Goal: Task Accomplishment & Management: Manage account settings

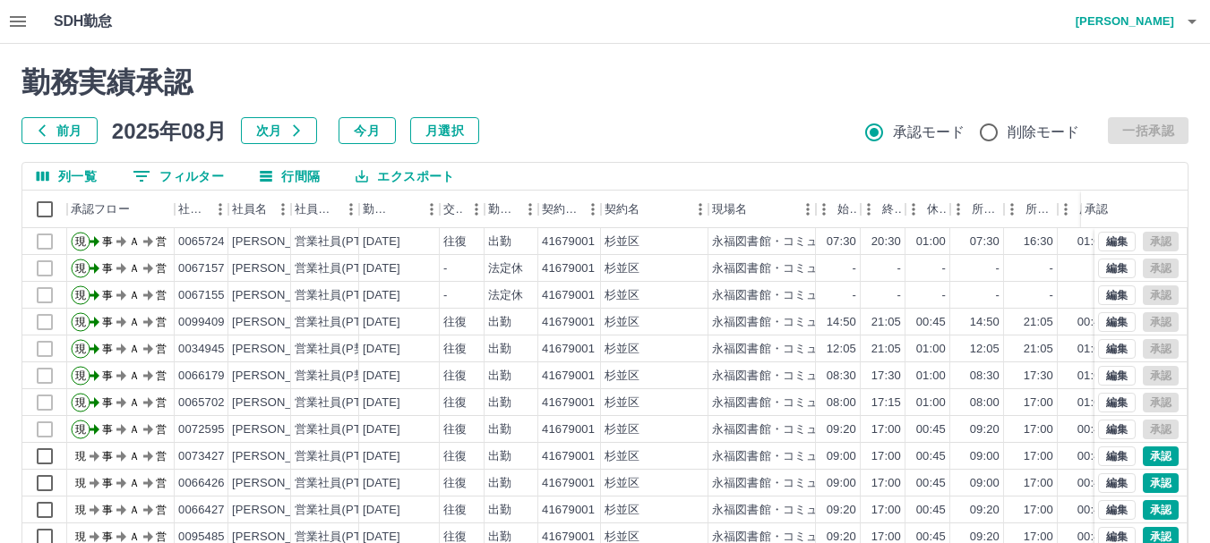
scroll to position [127, 0]
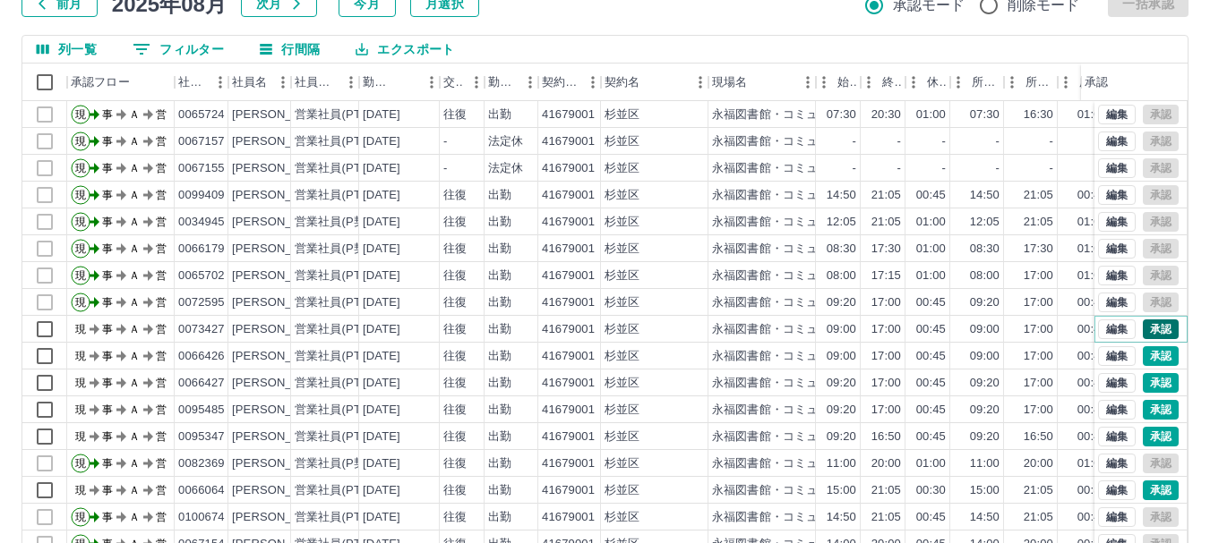
click at [1147, 327] on button "承認" at bounding box center [1160, 330] width 36 height 20
click at [1149, 356] on button "承認" at bounding box center [1160, 357] width 36 height 20
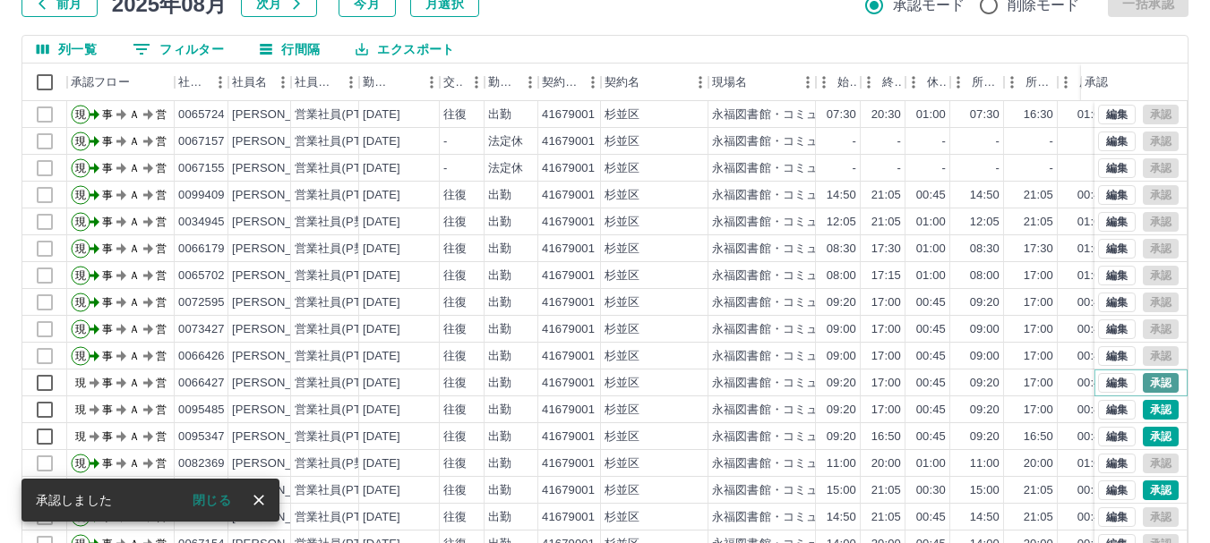
click at [1144, 384] on button "承認" at bounding box center [1160, 383] width 36 height 20
click at [1146, 407] on button "承認" at bounding box center [1160, 410] width 36 height 20
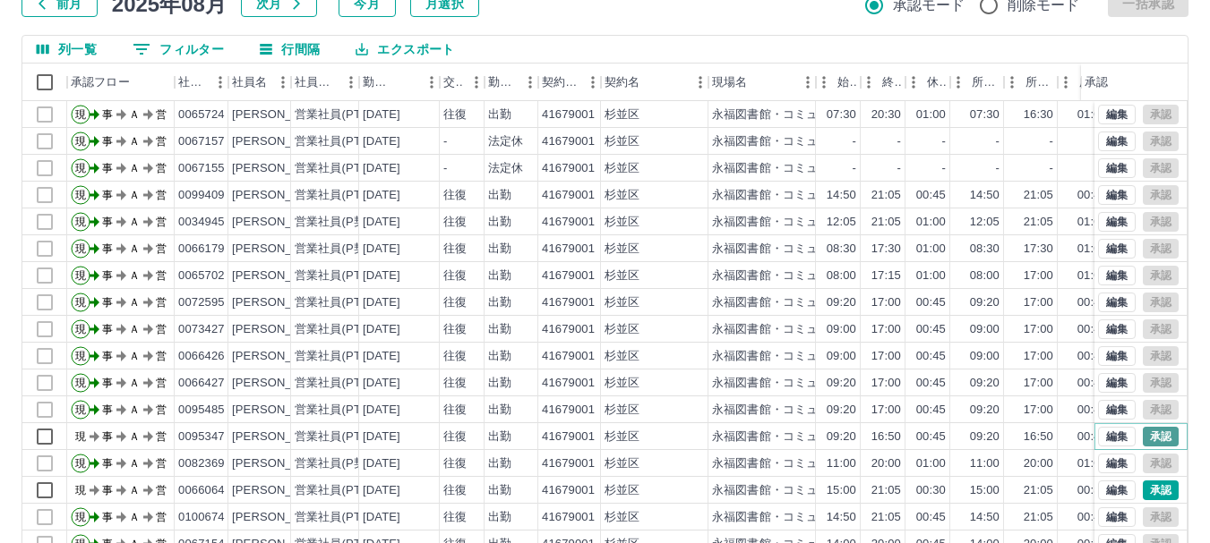
click at [1143, 433] on button "承認" at bounding box center [1160, 437] width 36 height 20
click at [1144, 492] on button "承認" at bounding box center [1160, 491] width 36 height 20
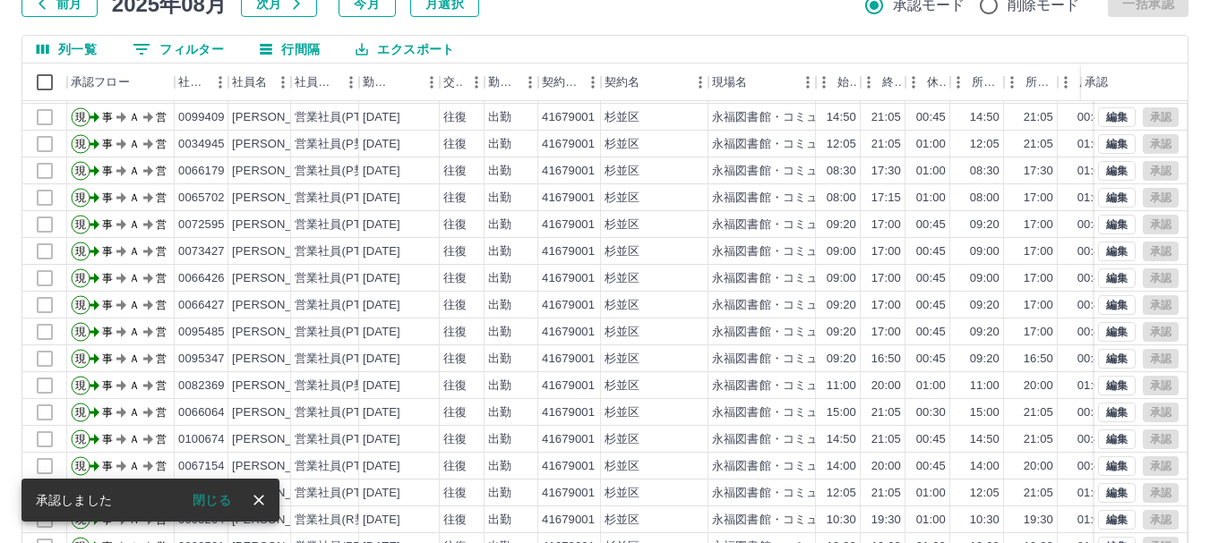
scroll to position [213, 0]
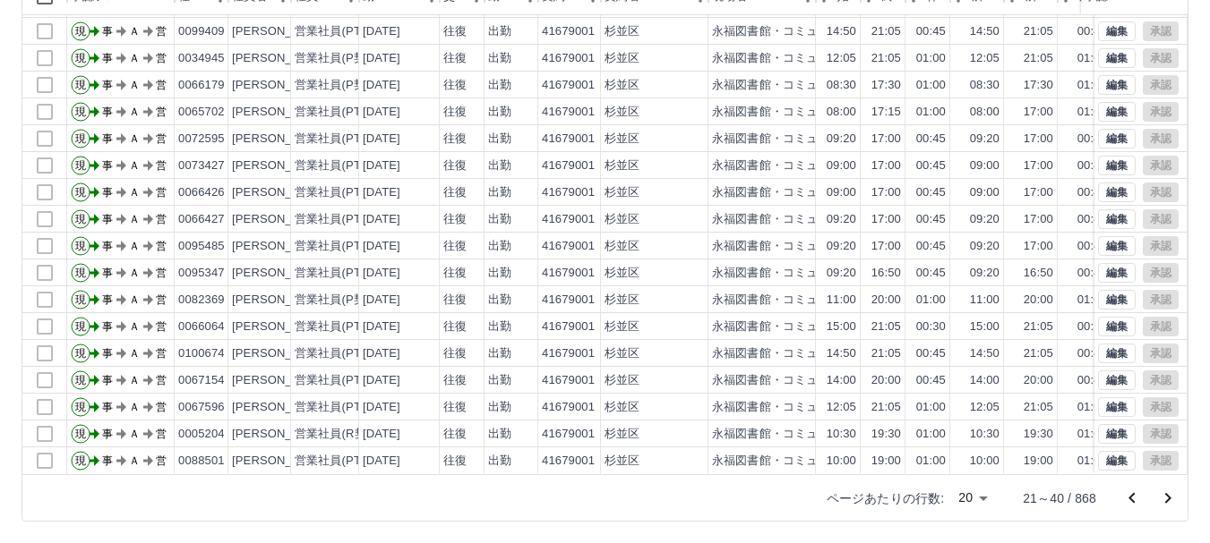
click at [1164, 498] on icon "次のページへ" at bounding box center [1167, 498] width 21 height 21
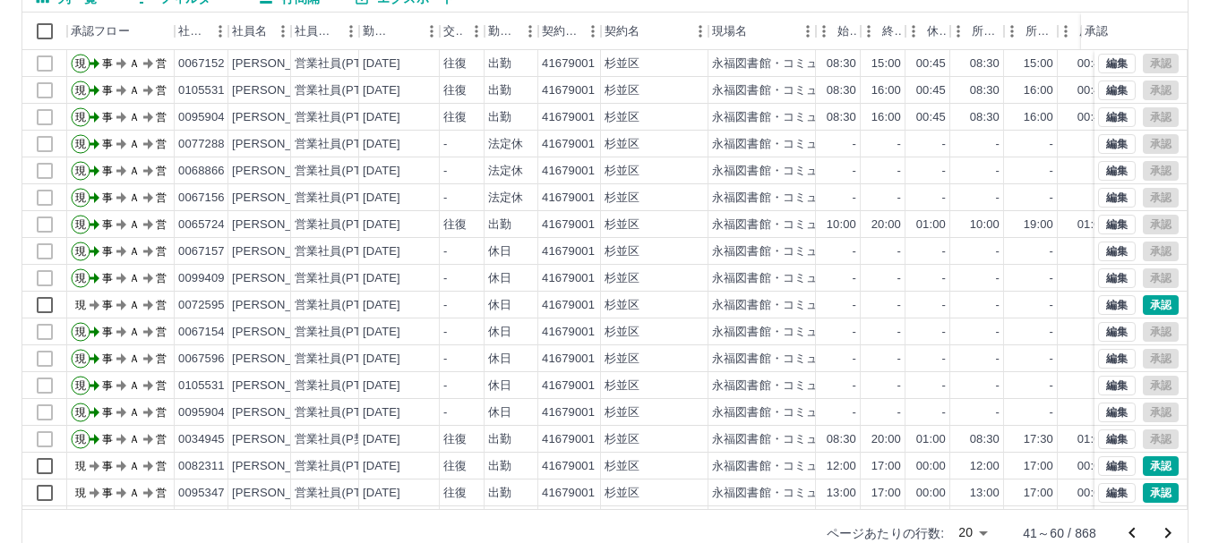
scroll to position [179, 0]
click at [1149, 297] on button "承認" at bounding box center [1160, 305] width 36 height 20
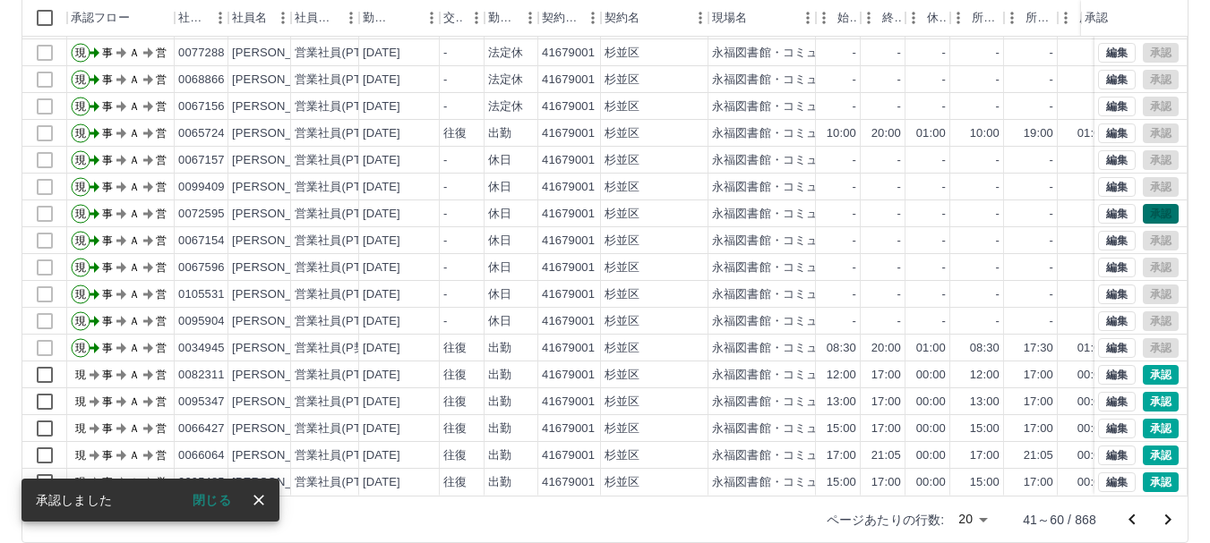
scroll to position [213, 0]
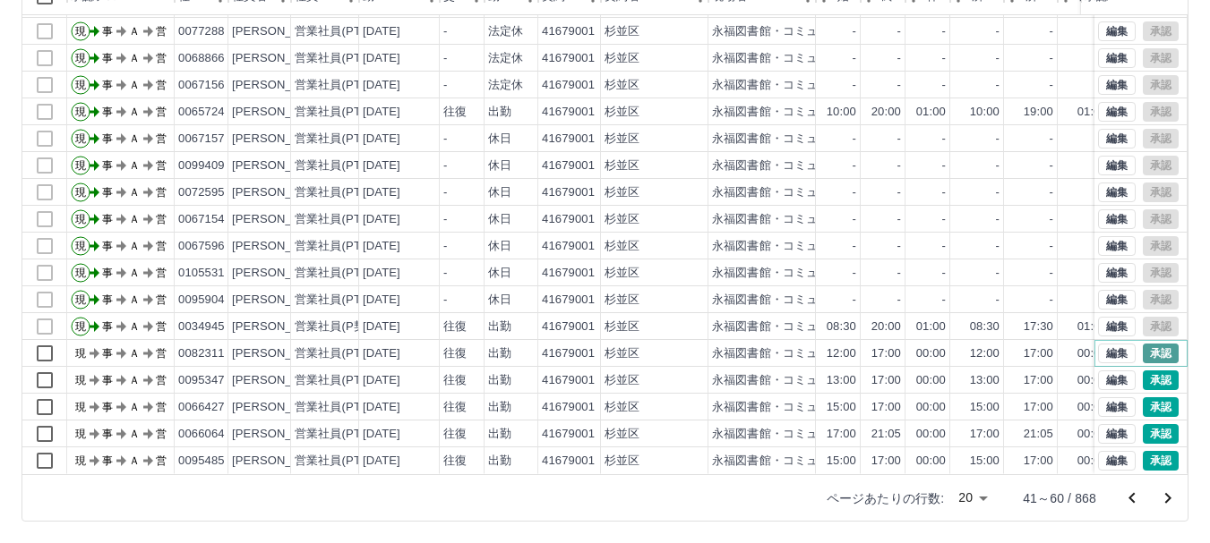
click at [1143, 344] on button "承認" at bounding box center [1160, 354] width 36 height 20
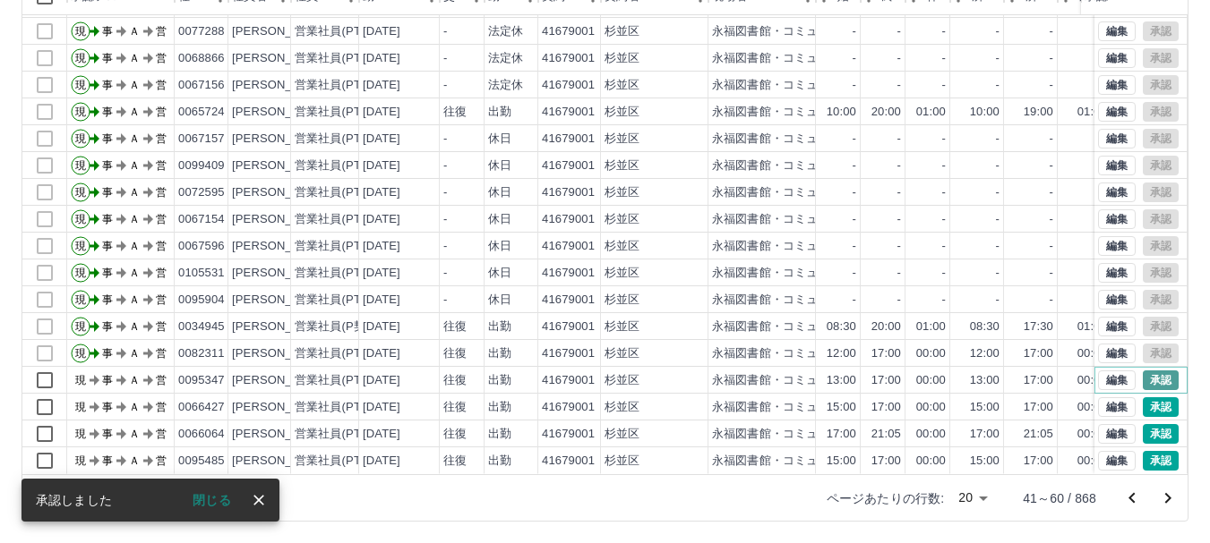
click at [1156, 371] on button "承認" at bounding box center [1160, 381] width 36 height 20
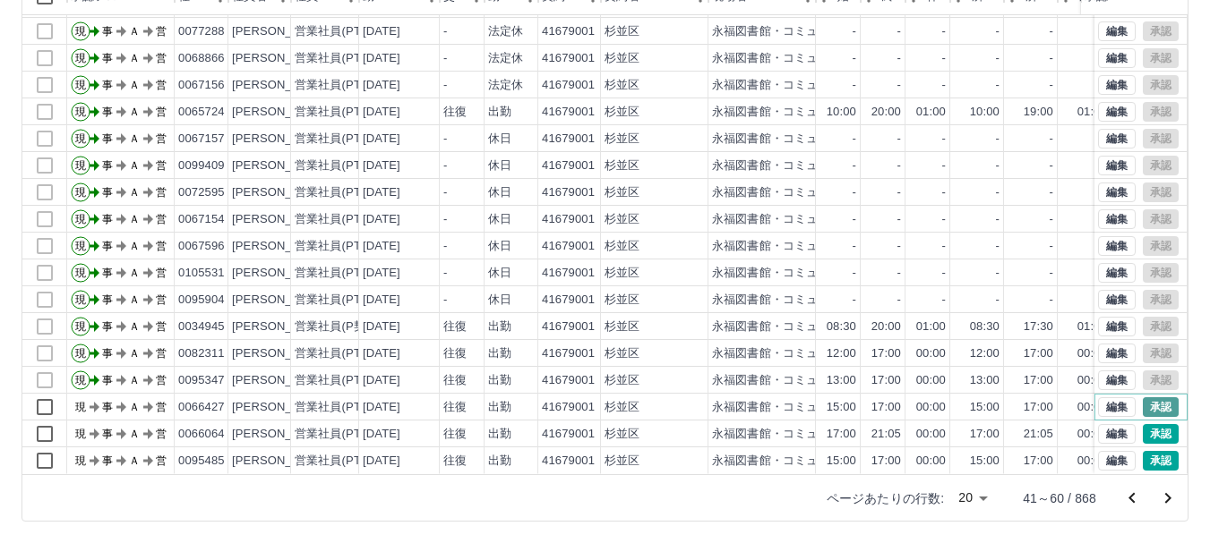
click at [1142, 398] on button "承認" at bounding box center [1160, 408] width 36 height 20
click at [1142, 451] on button "承認" at bounding box center [1160, 461] width 36 height 20
click at [1132, 500] on icon "前のページへ" at bounding box center [1131, 497] width 6 height 11
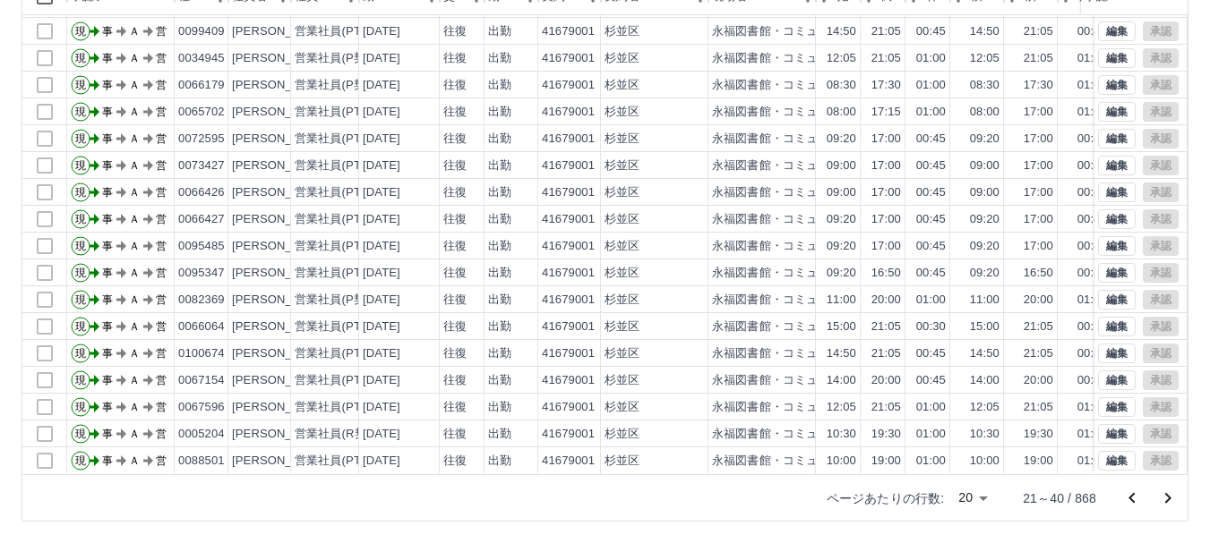
click at [1164, 499] on icon "次のページへ" at bounding box center [1167, 498] width 21 height 21
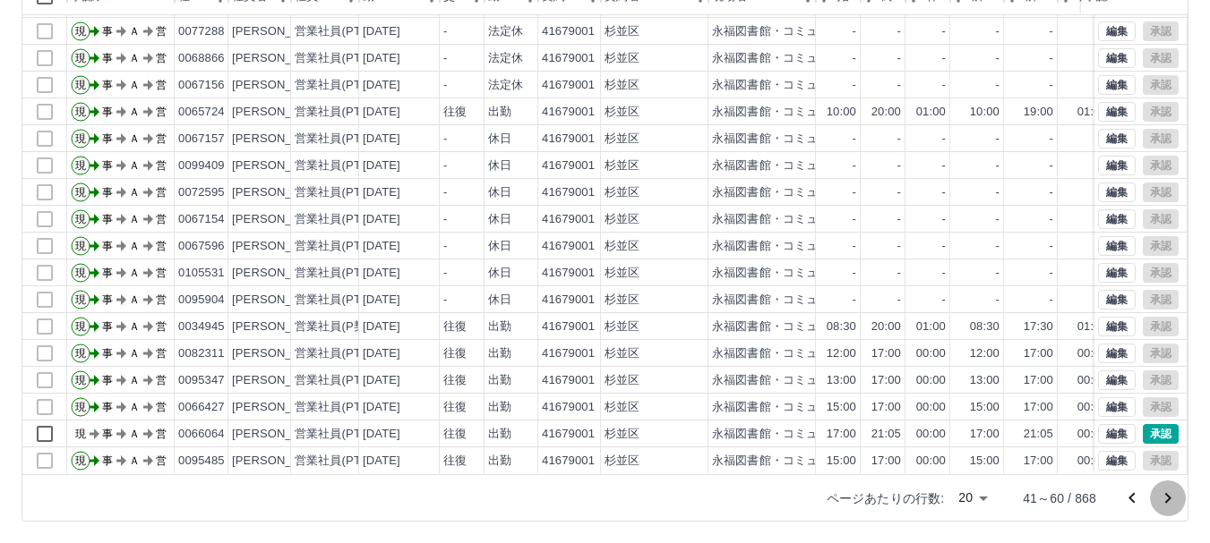
click at [1164, 500] on icon "次のページへ" at bounding box center [1167, 498] width 21 height 21
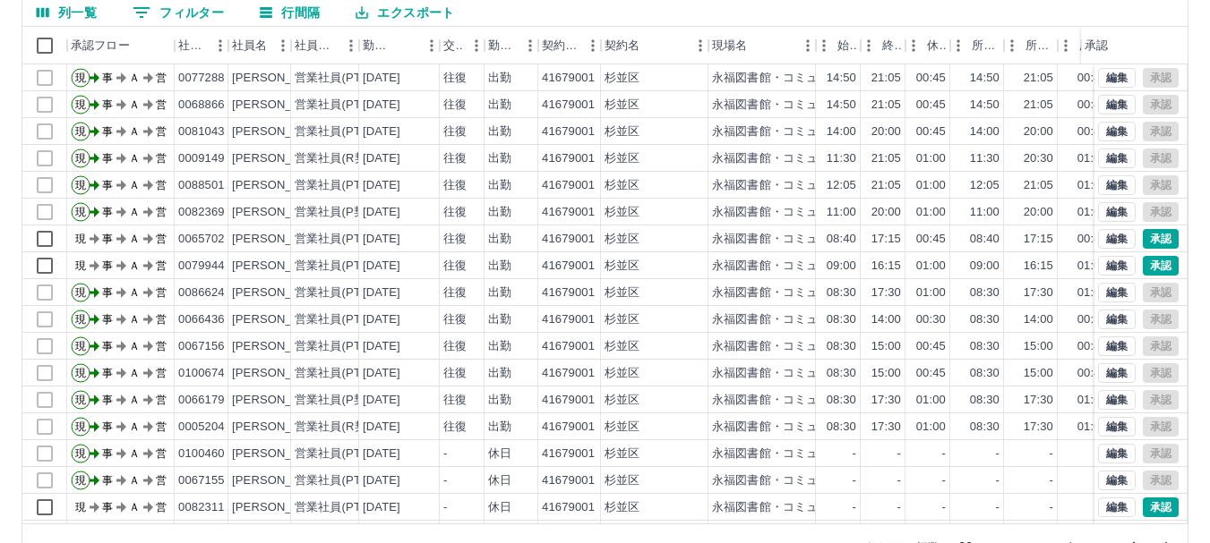
scroll to position [124, 0]
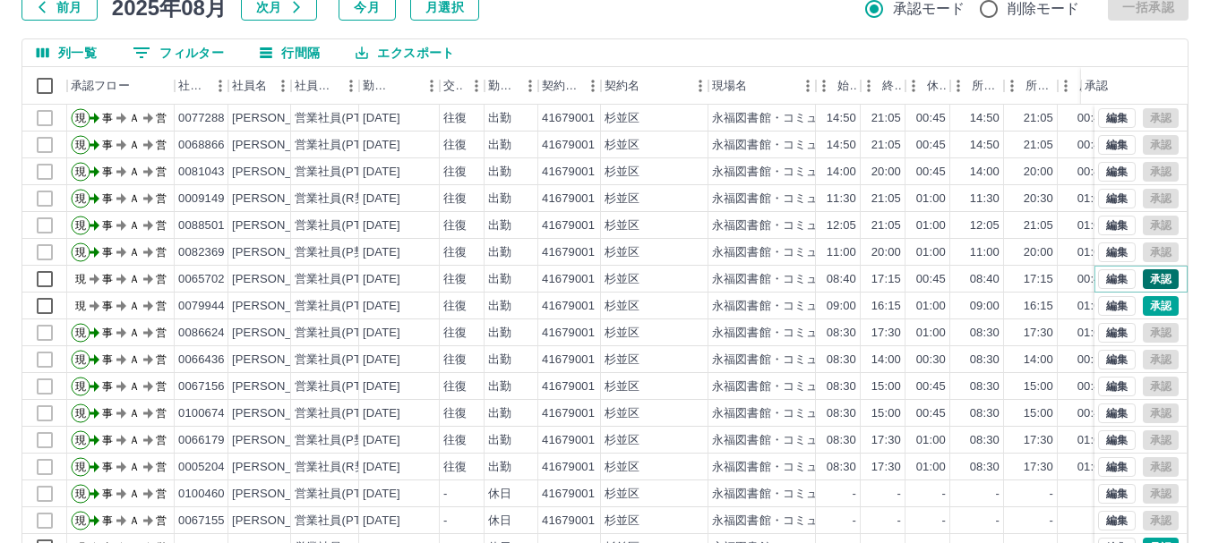
click at [1147, 278] on button "承認" at bounding box center [1160, 280] width 36 height 20
click at [1142, 298] on button "承認" at bounding box center [1160, 306] width 36 height 20
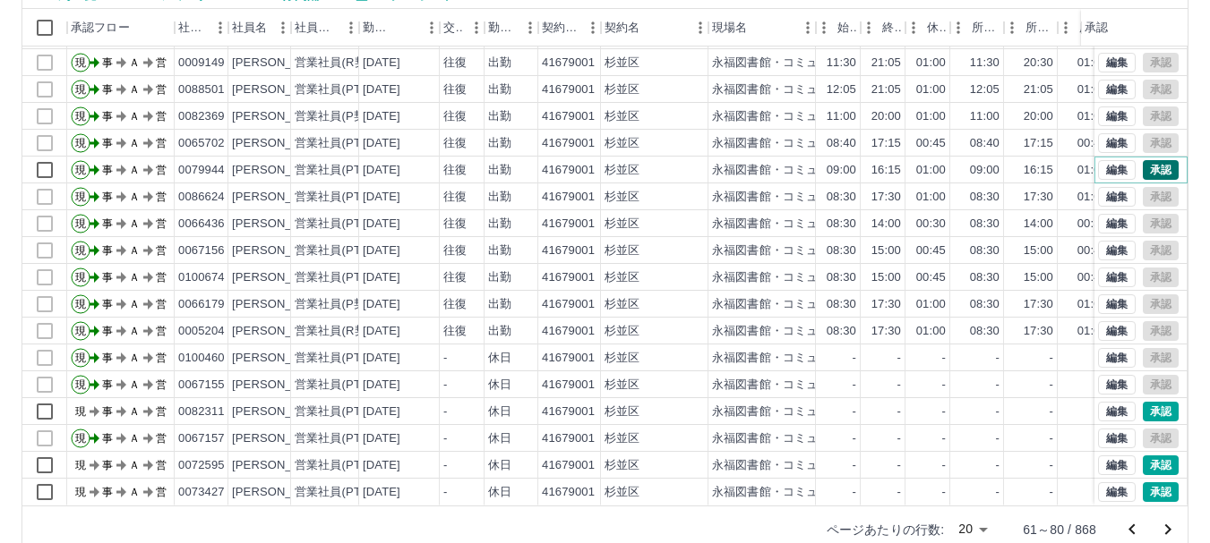
scroll to position [213, 0]
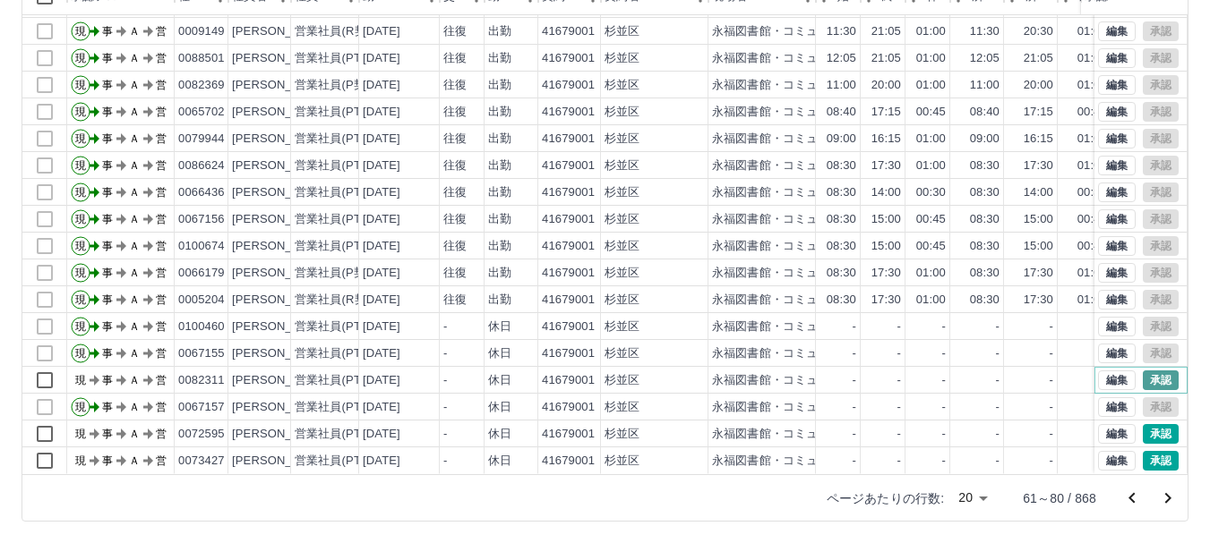
click at [1149, 371] on button "承認" at bounding box center [1160, 381] width 36 height 20
click at [1146, 424] on button "承認" at bounding box center [1160, 434] width 36 height 20
click at [1149, 451] on button "承認" at bounding box center [1160, 461] width 36 height 20
click at [1166, 496] on icon "次のページへ" at bounding box center [1167, 498] width 21 height 21
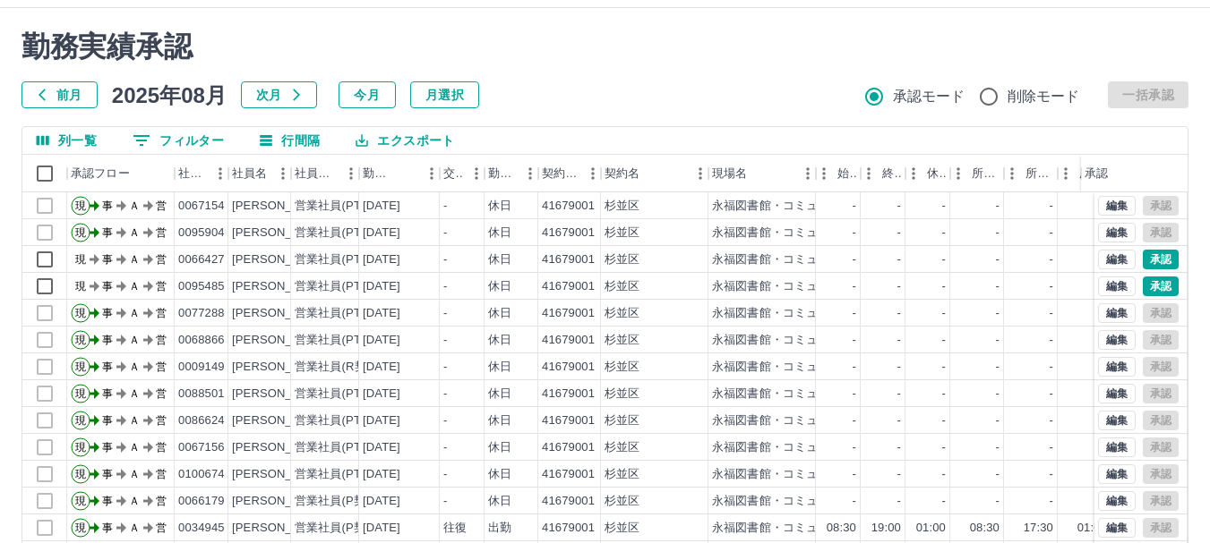
scroll to position [34, 0]
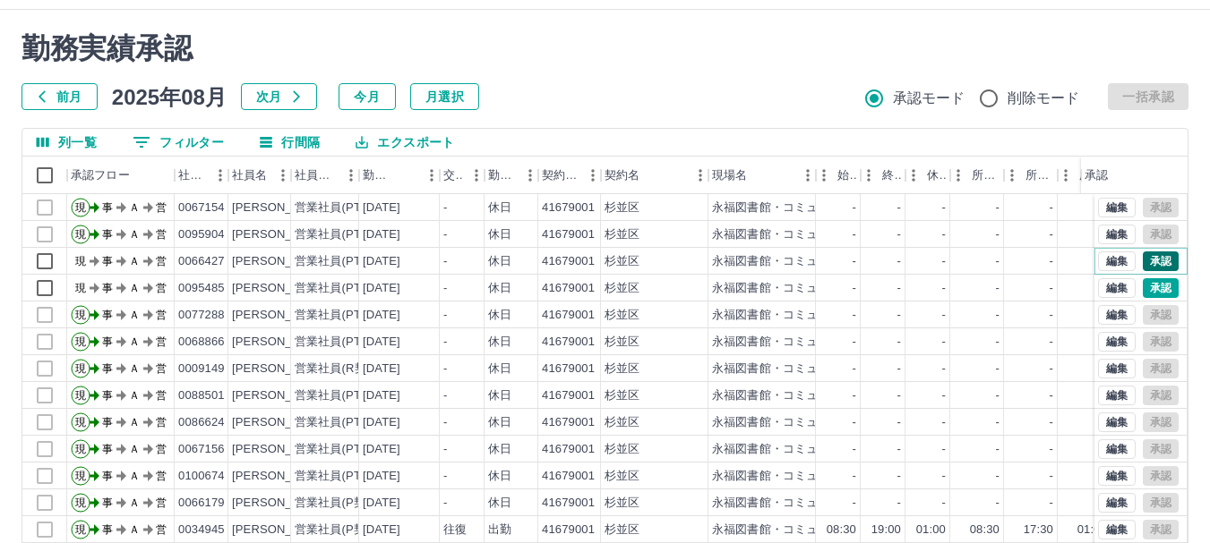
click at [1149, 258] on button "承認" at bounding box center [1160, 262] width 36 height 20
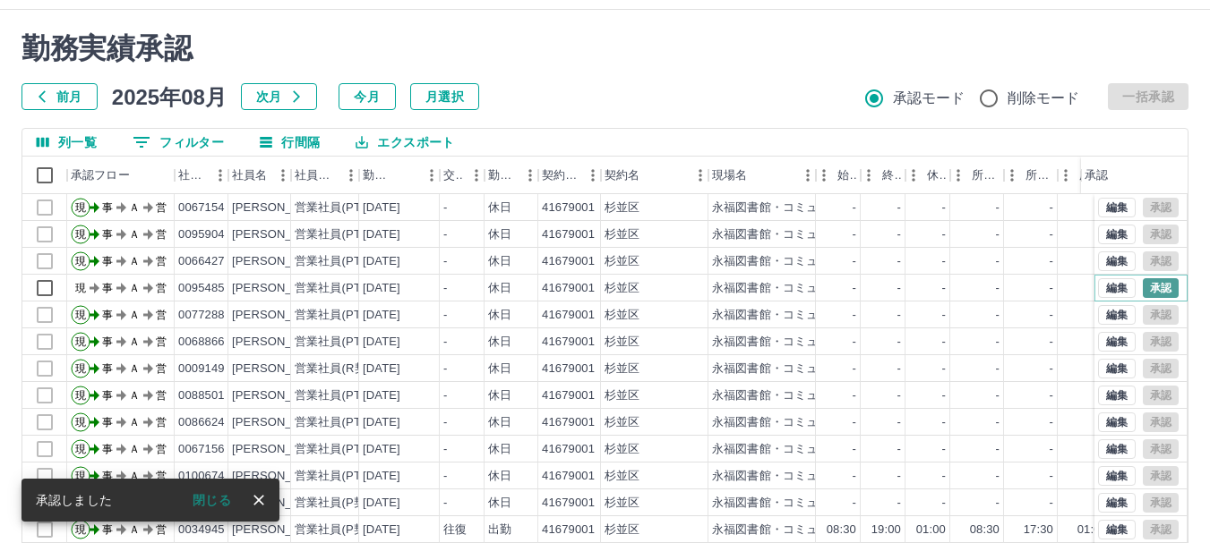
click at [1149, 289] on button "承認" at bounding box center [1160, 288] width 36 height 20
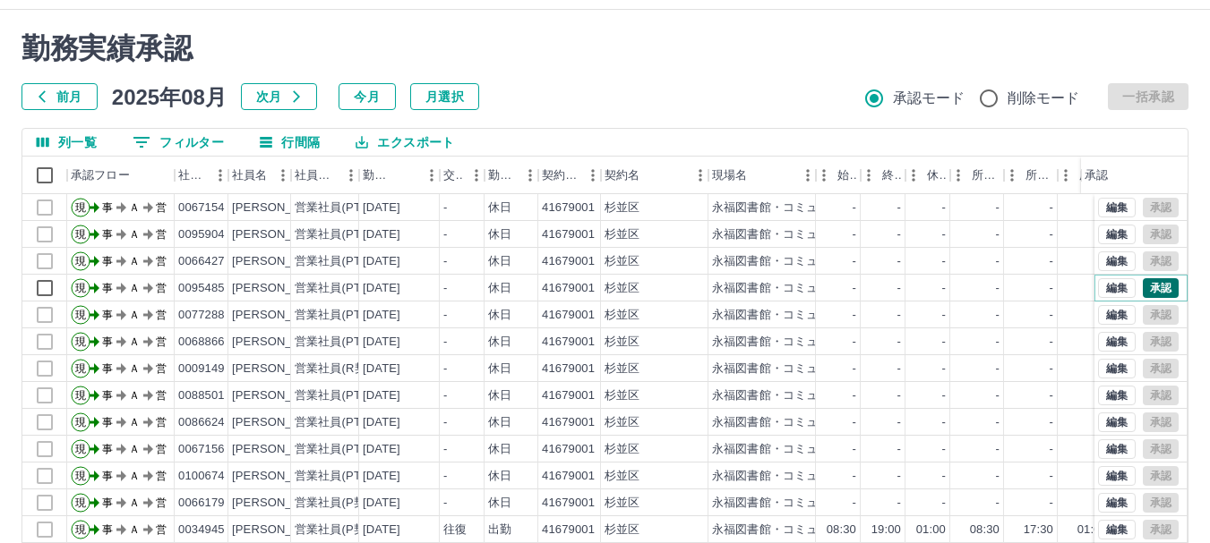
scroll to position [90, 0]
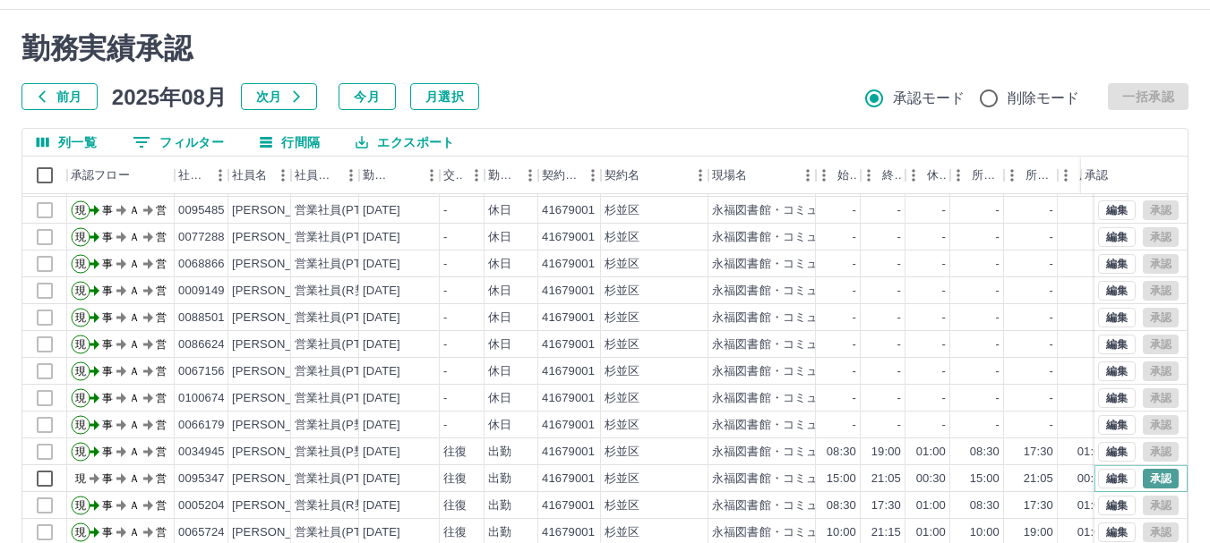
click at [1142, 469] on button "承認" at bounding box center [1160, 479] width 36 height 20
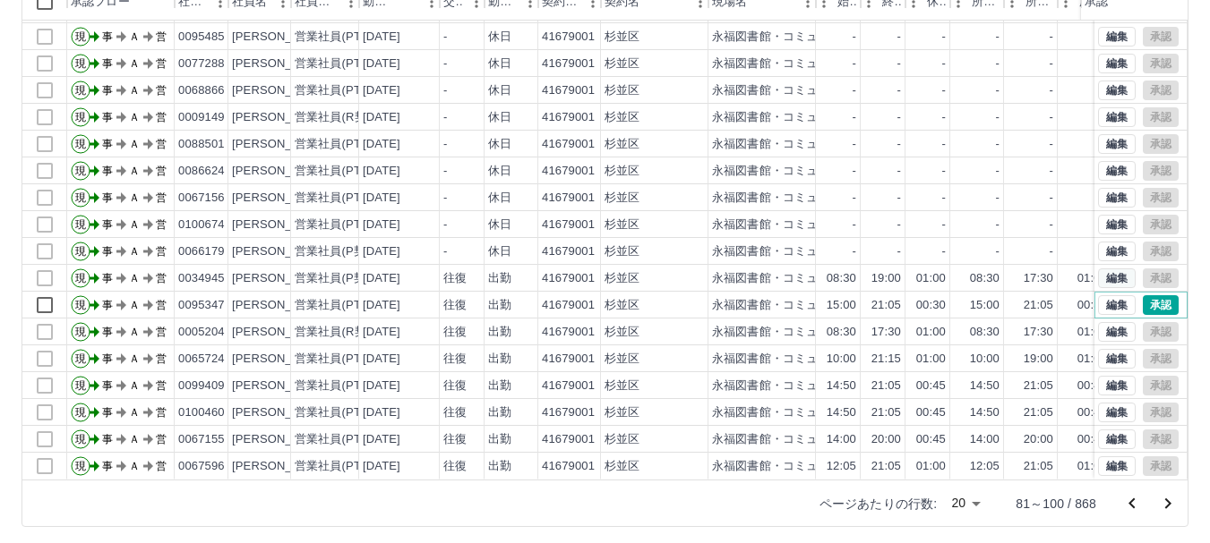
scroll to position [213, 0]
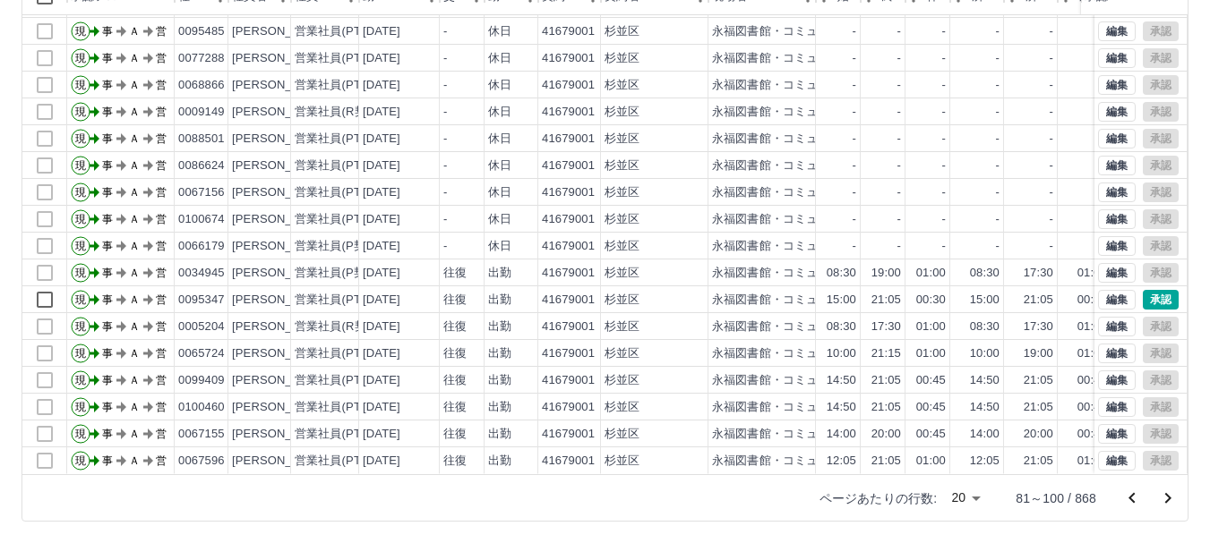
click at [1167, 500] on icon "次のページへ" at bounding box center [1167, 498] width 21 height 21
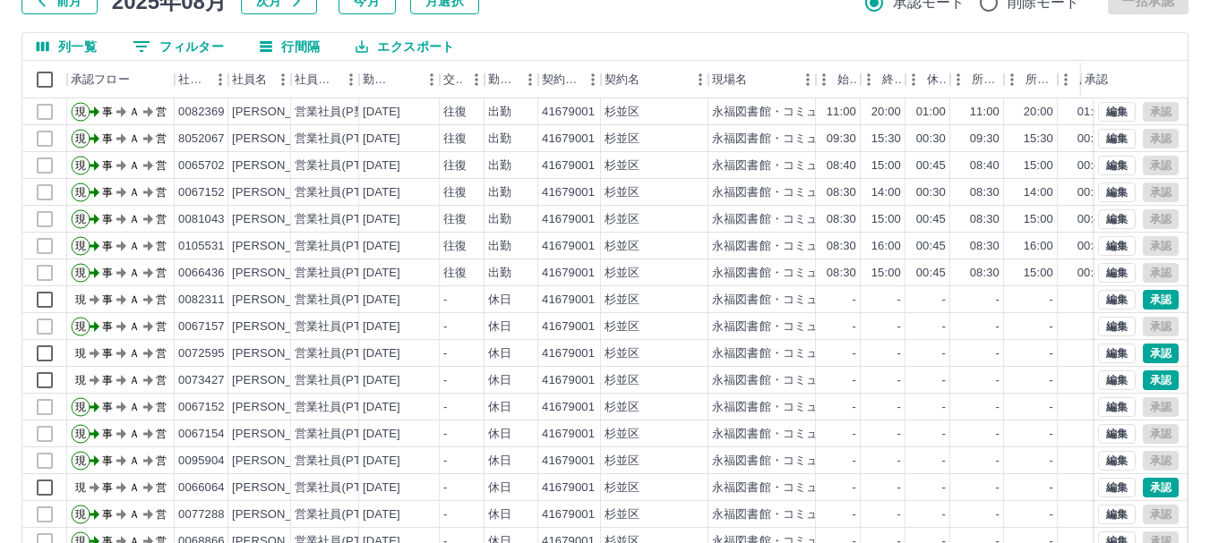
scroll to position [131, 0]
click at [1150, 295] on button "承認" at bounding box center [1160, 299] width 36 height 20
click at [1146, 349] on button "承認" at bounding box center [1160, 353] width 36 height 20
click at [1142, 481] on button "承認" at bounding box center [1160, 487] width 36 height 20
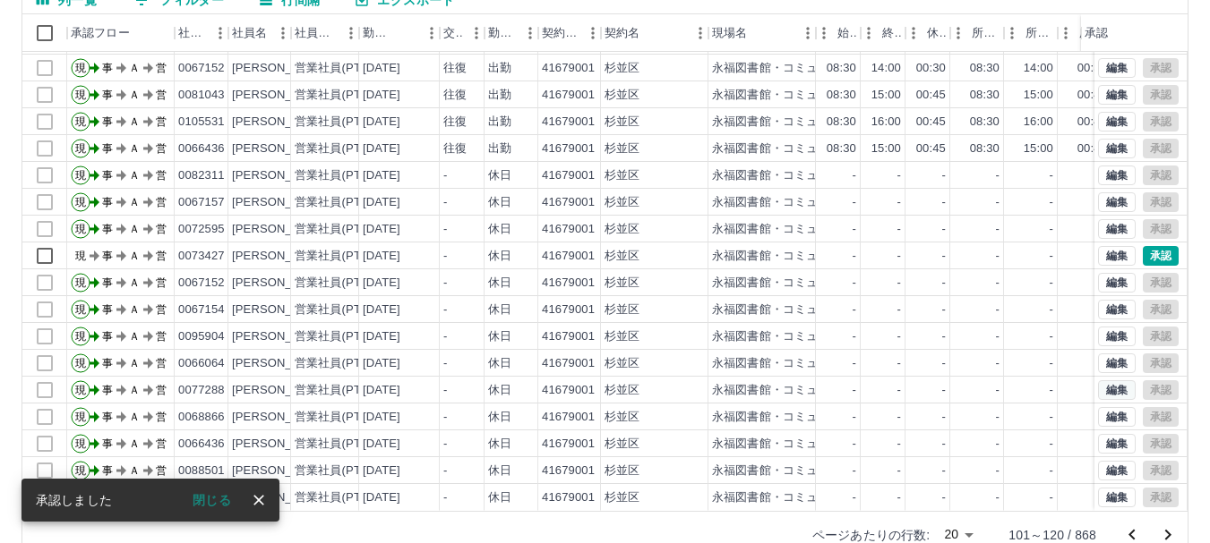
scroll to position [213, 0]
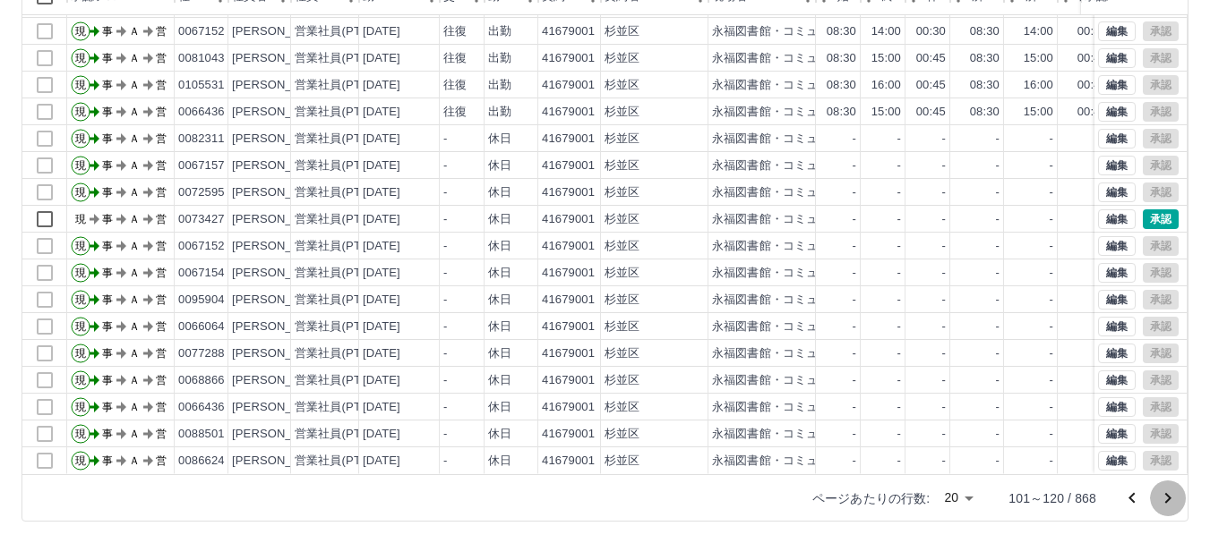
click at [1168, 500] on icon "次のページへ" at bounding box center [1168, 498] width 6 height 11
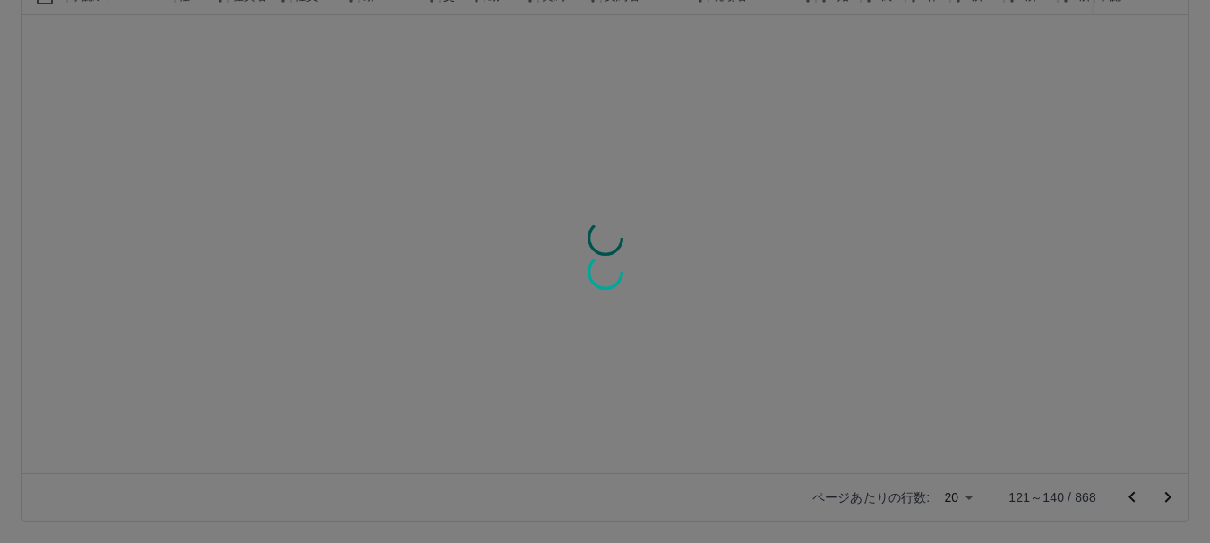
scroll to position [0, 0]
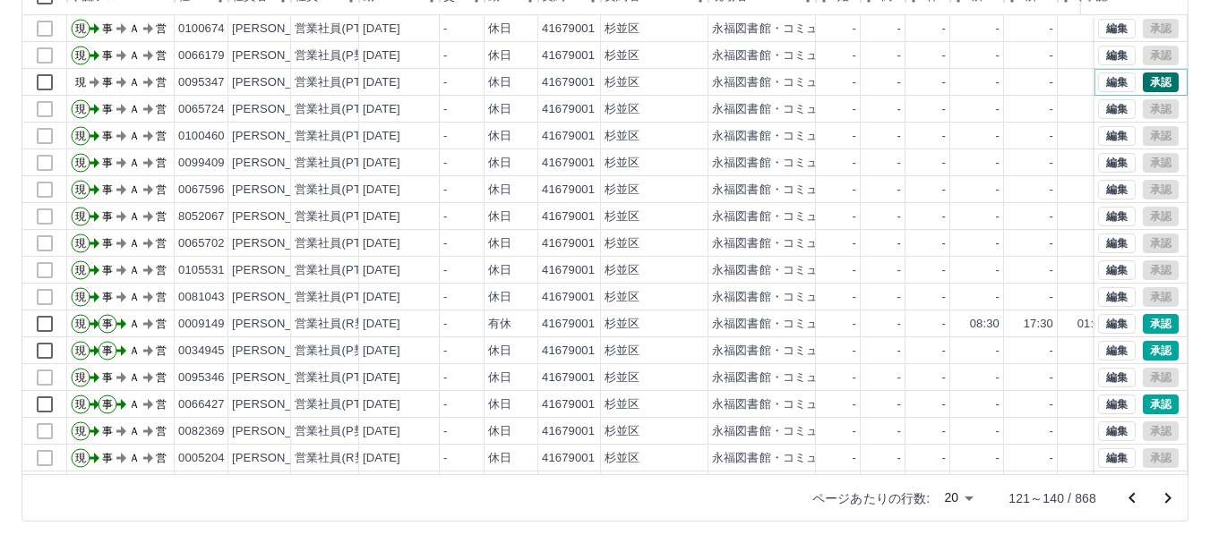
click at [1151, 81] on button "承認" at bounding box center [1160, 83] width 36 height 20
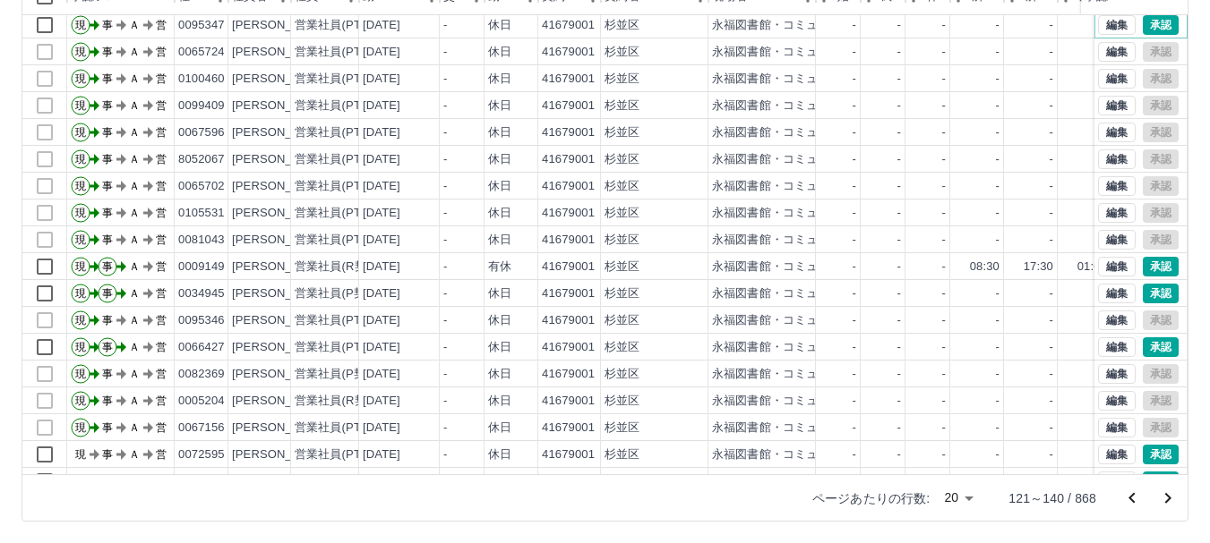
scroll to position [91, 0]
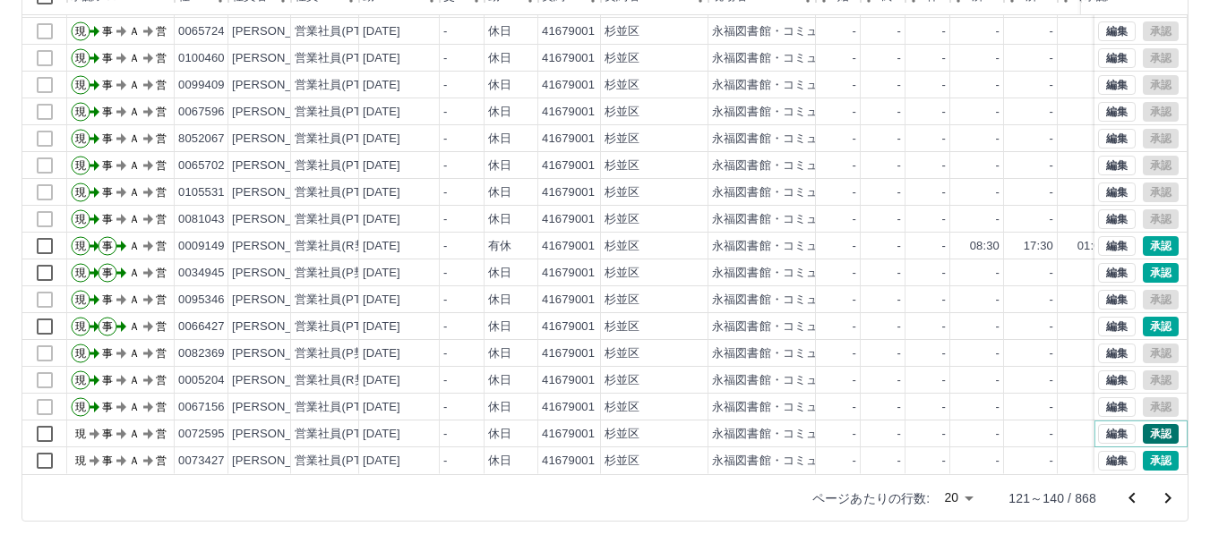
click at [1142, 424] on button "承認" at bounding box center [1160, 434] width 36 height 20
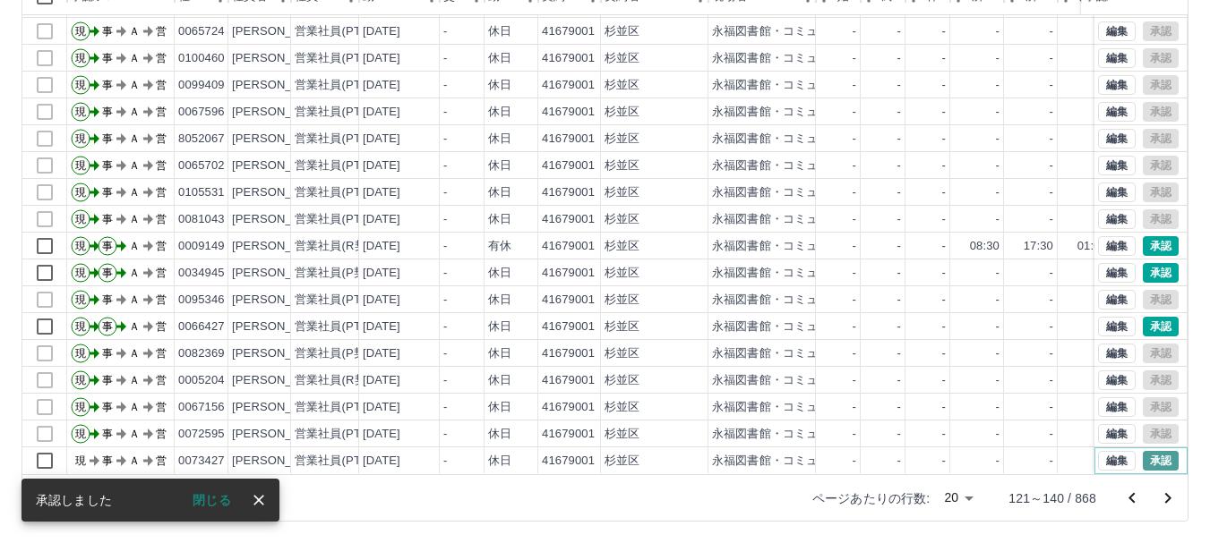
click at [1146, 451] on button "承認" at bounding box center [1160, 461] width 36 height 20
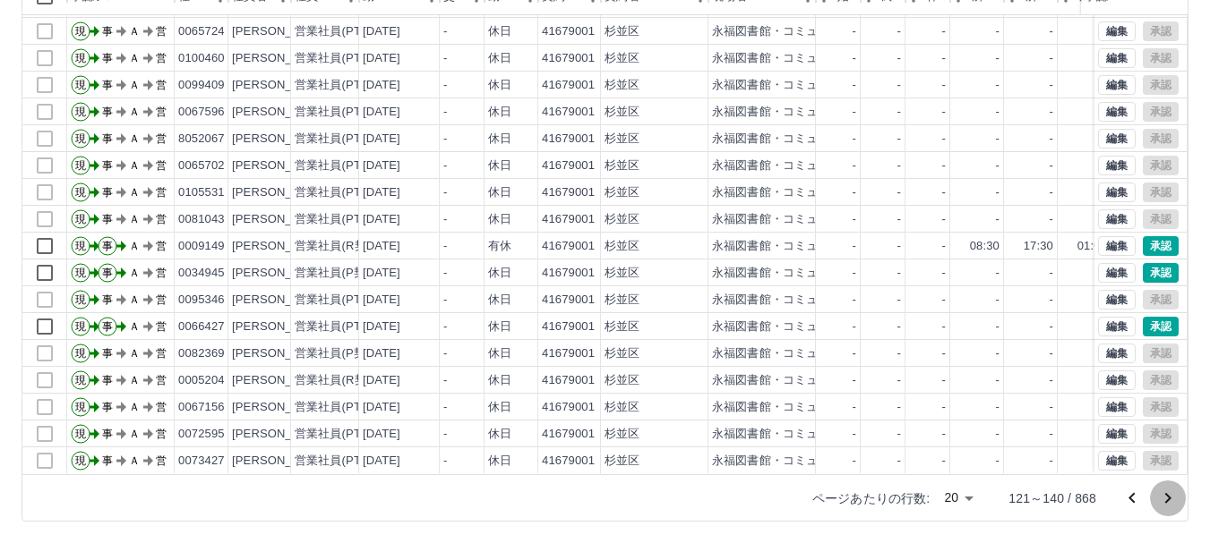
click at [1168, 495] on icon "次のページへ" at bounding box center [1167, 498] width 21 height 21
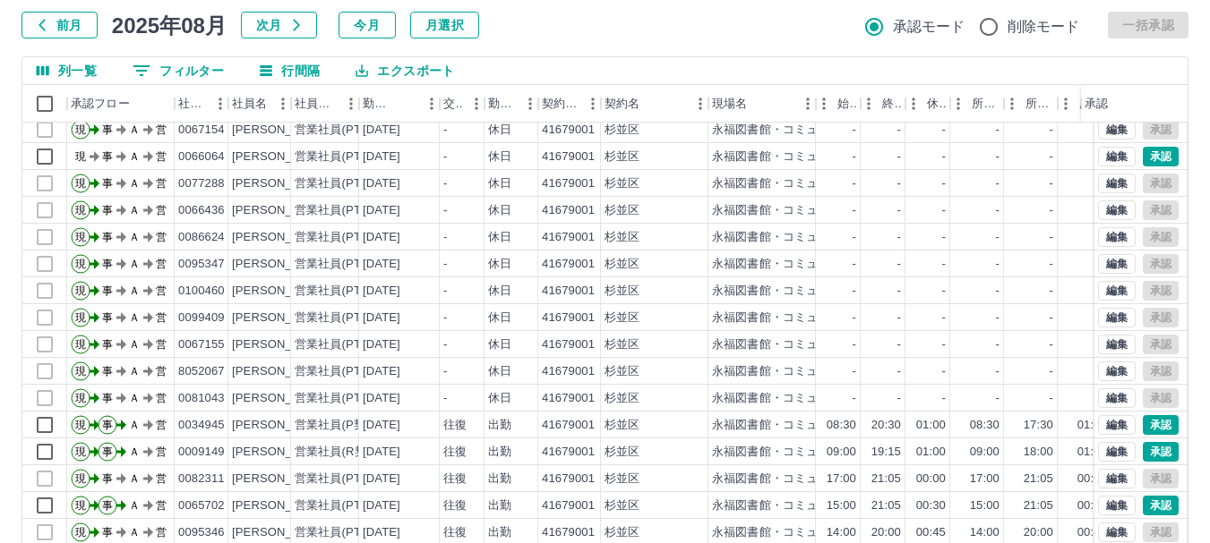
scroll to position [0, 0]
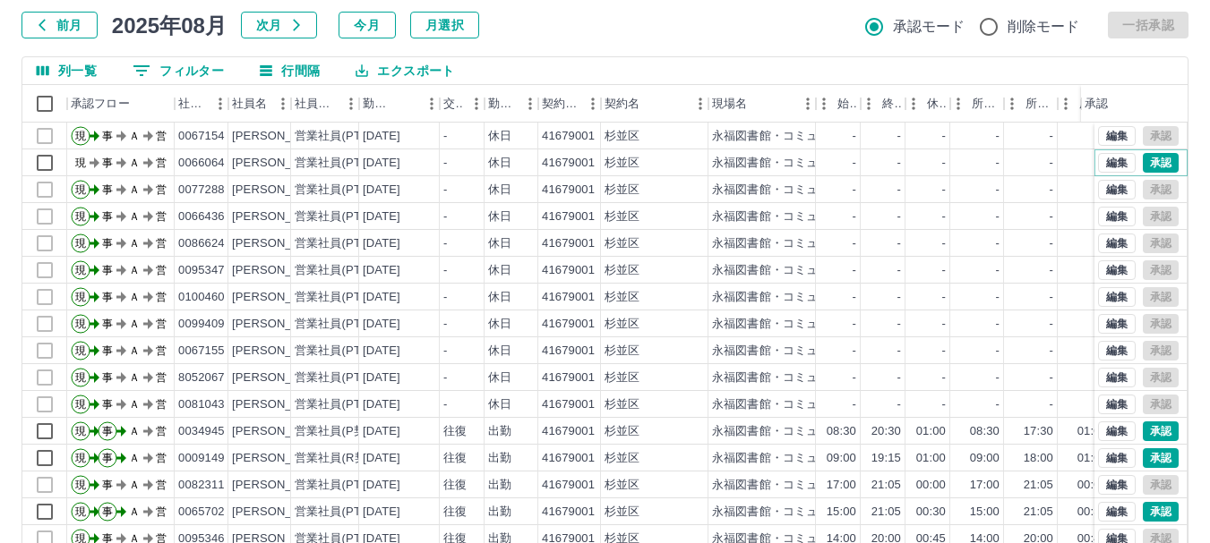
drag, startPoint x: 1141, startPoint y: 160, endPoint x: 1189, endPoint y: 146, distance: 50.4
click at [1165, 155] on div "編集 承認" at bounding box center [1138, 163] width 81 height 20
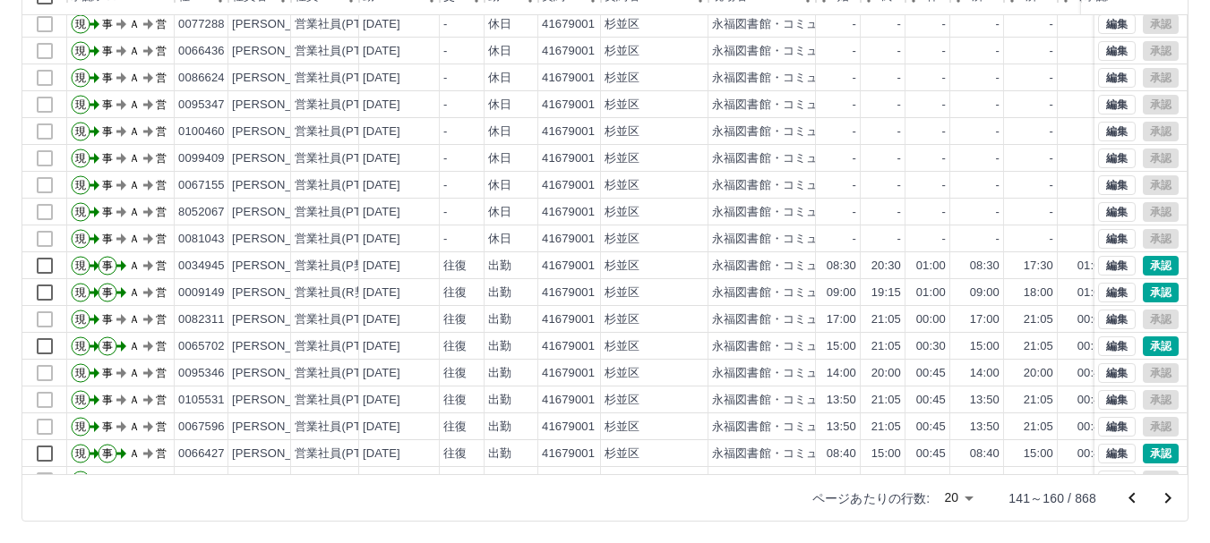
scroll to position [90, 0]
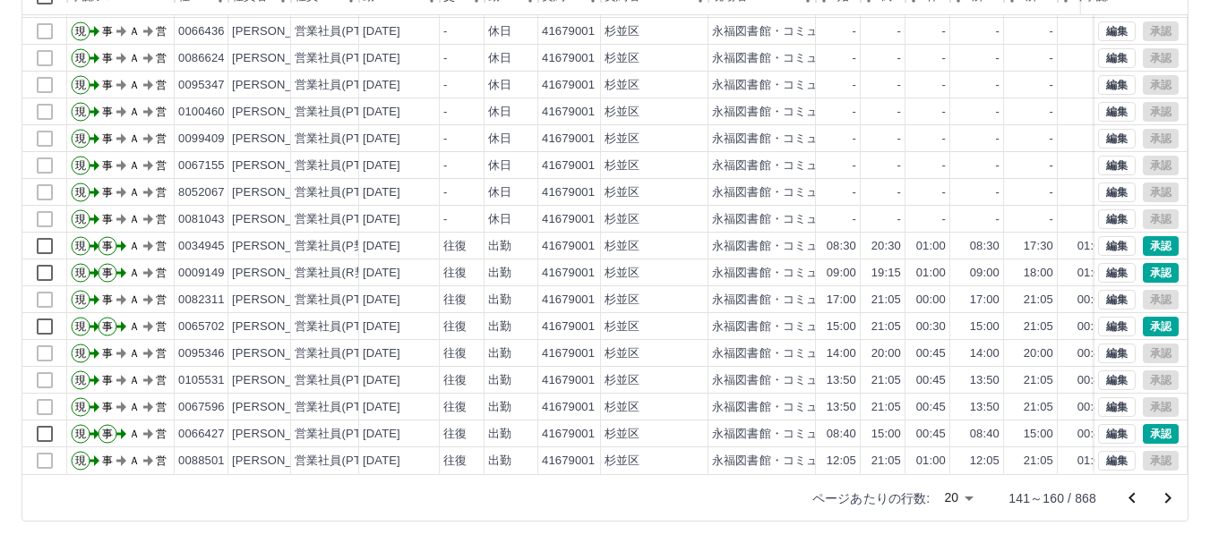
click at [1166, 495] on icon "次のページへ" at bounding box center [1168, 498] width 6 height 11
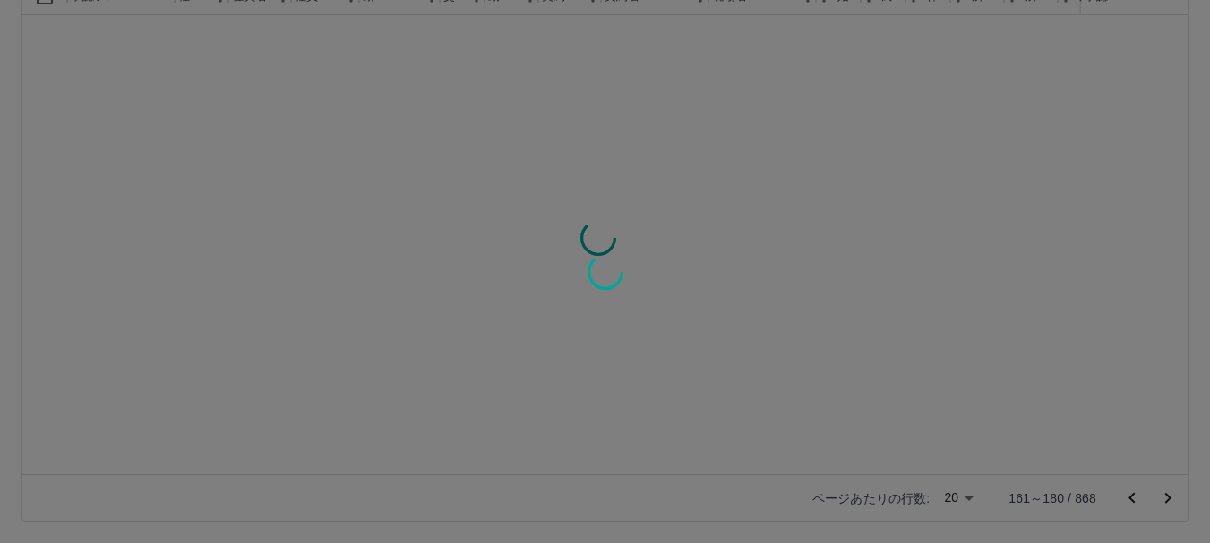
scroll to position [0, 0]
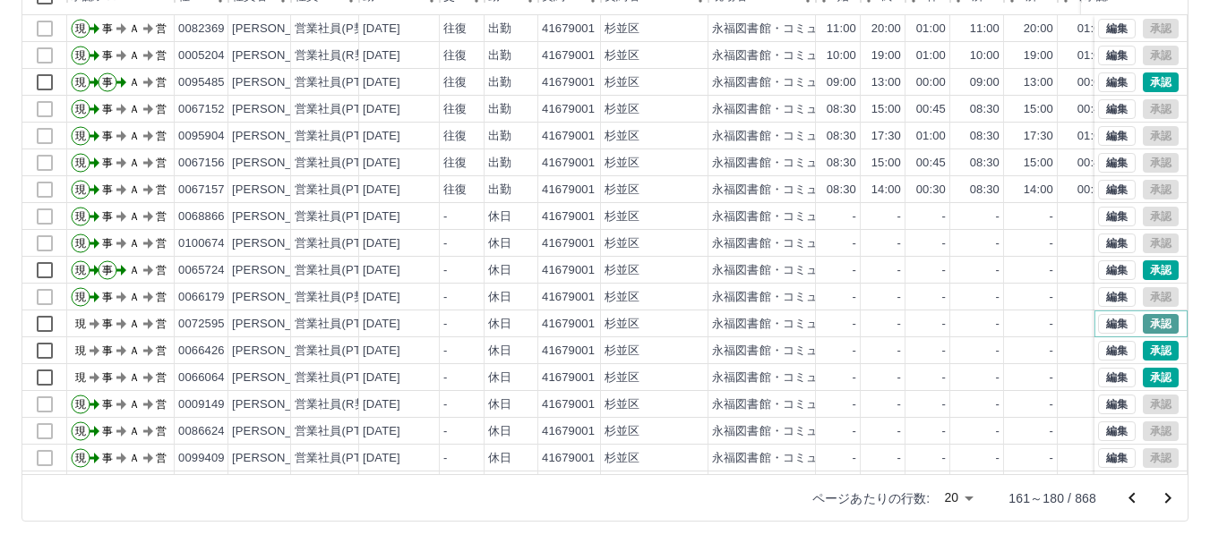
click at [1142, 320] on button "承認" at bounding box center [1160, 324] width 36 height 20
click at [1151, 347] on button "承認" at bounding box center [1160, 351] width 36 height 20
click at [1148, 374] on button "承認" at bounding box center [1160, 378] width 36 height 20
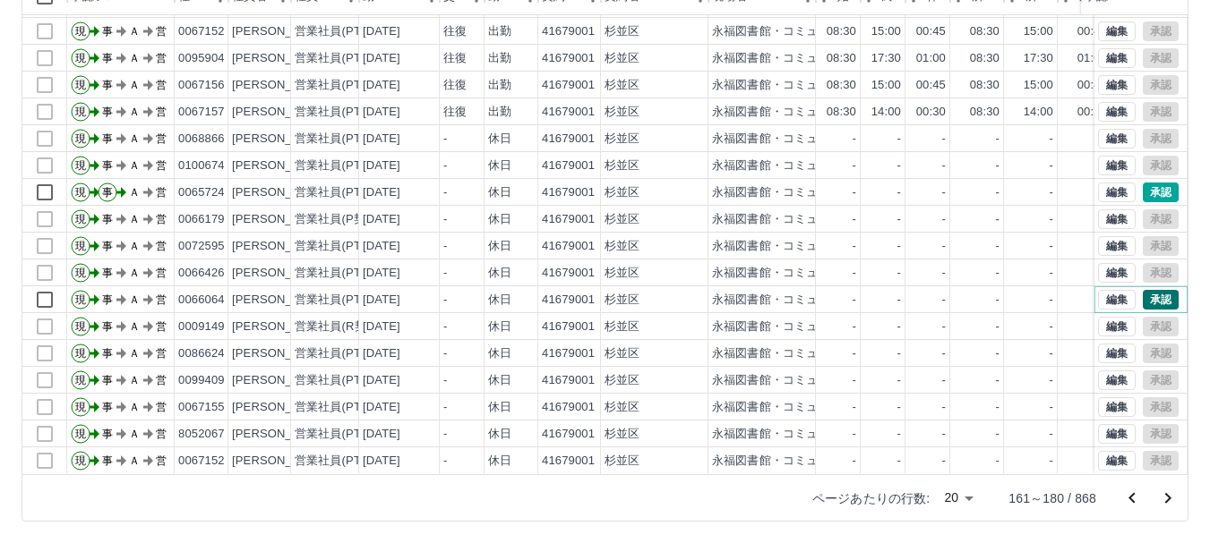
scroll to position [91, 0]
click at [1164, 498] on icon "次のページへ" at bounding box center [1167, 498] width 21 height 21
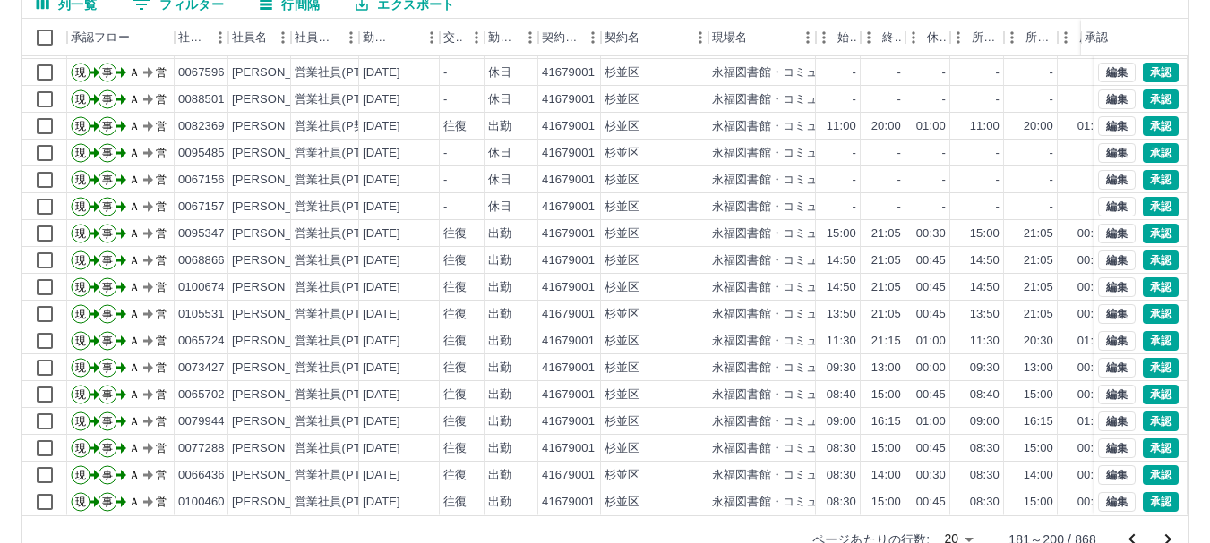
scroll to position [213, 0]
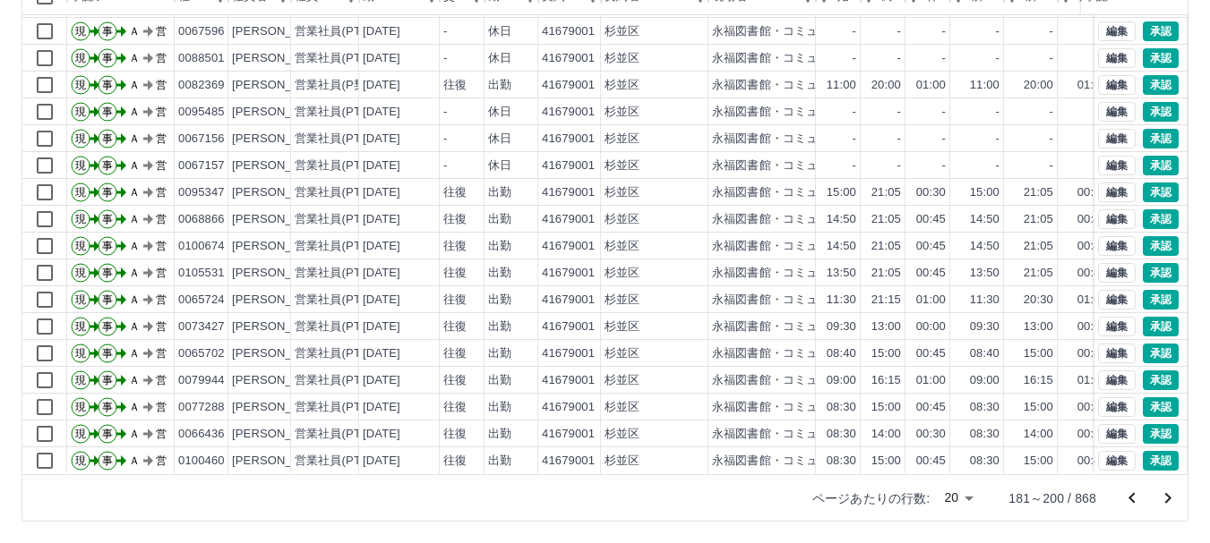
click at [1165, 493] on icon "次のページへ" at bounding box center [1167, 498] width 21 height 21
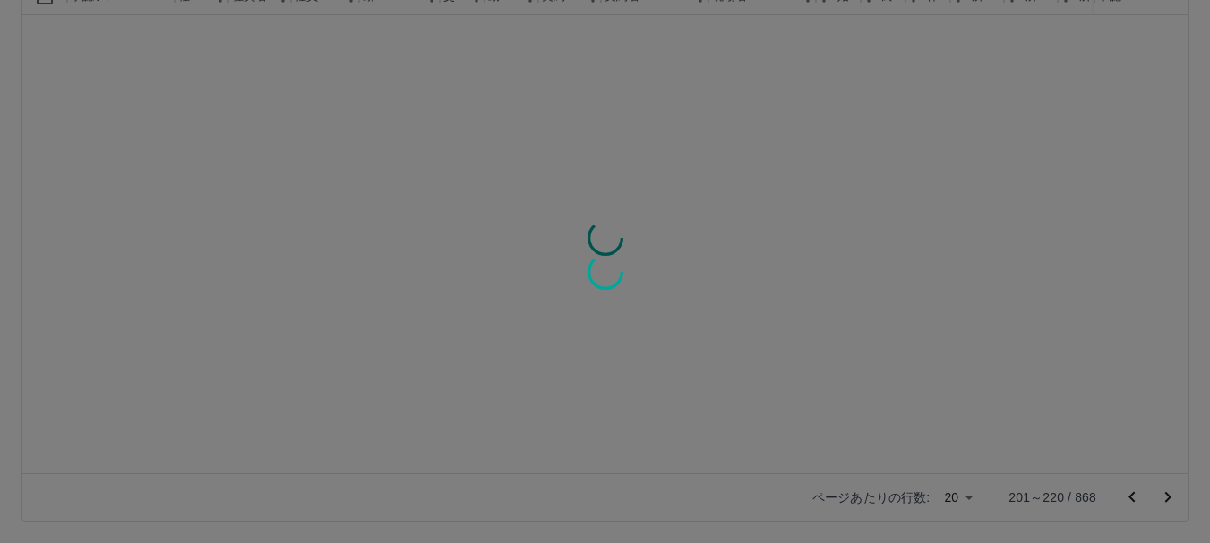
scroll to position [0, 0]
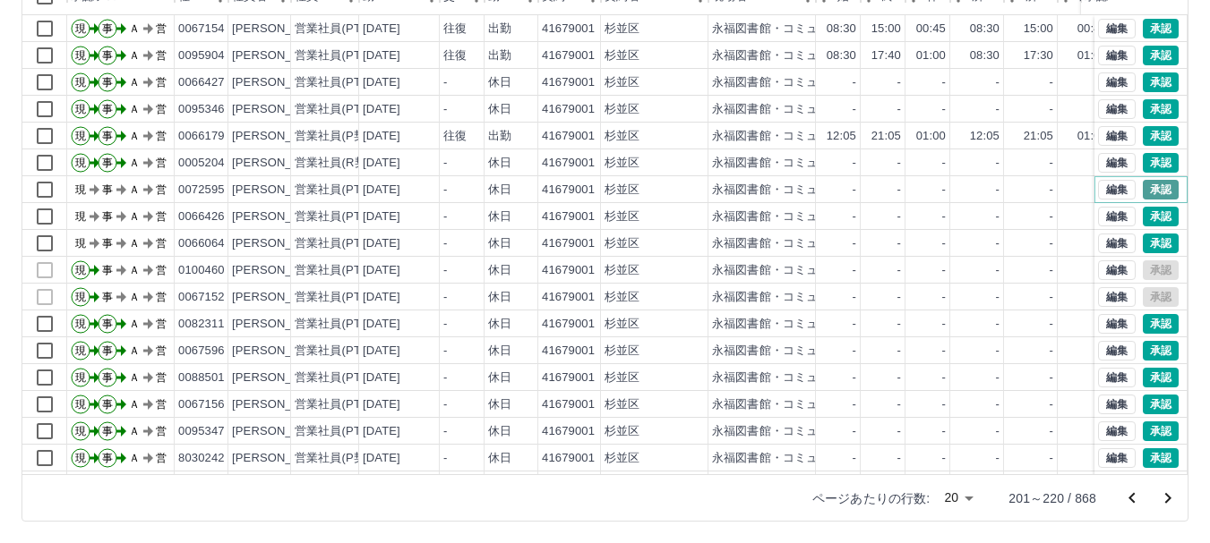
click at [1142, 193] on button "承認" at bounding box center [1160, 190] width 36 height 20
click at [1151, 210] on button "承認" at bounding box center [1160, 217] width 36 height 20
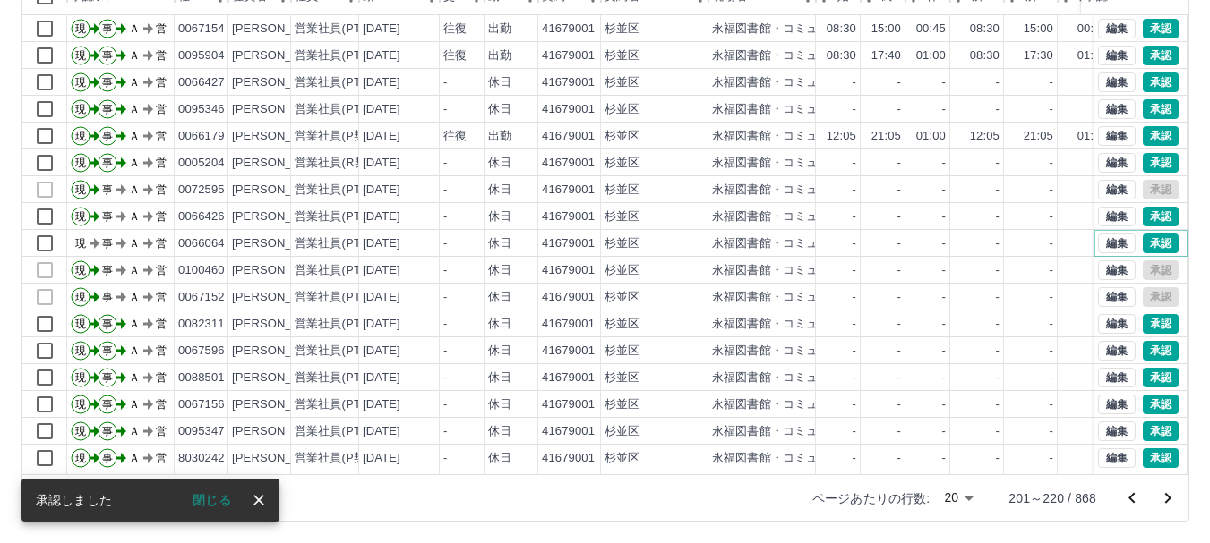
click at [1149, 241] on button "承認" at bounding box center [1160, 244] width 36 height 20
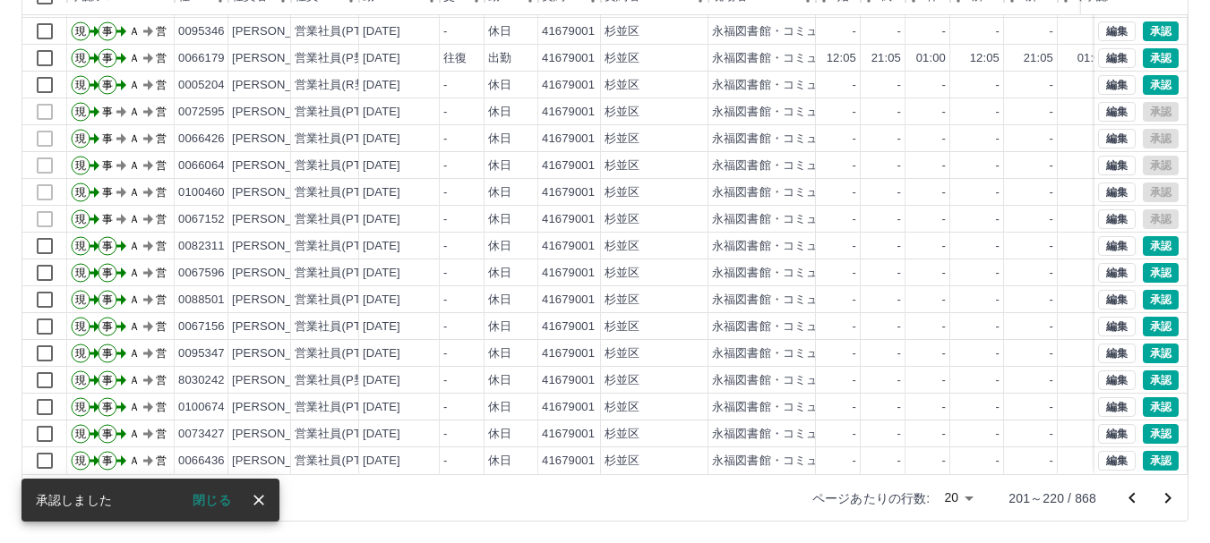
scroll to position [91, 0]
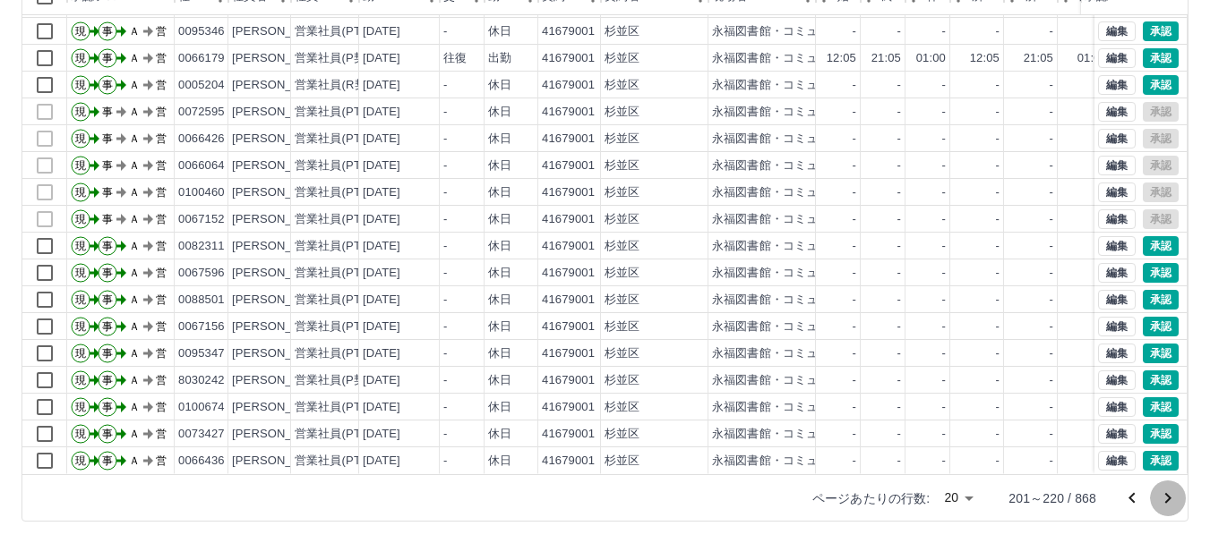
click at [1167, 499] on icon "次のページへ" at bounding box center [1167, 498] width 21 height 21
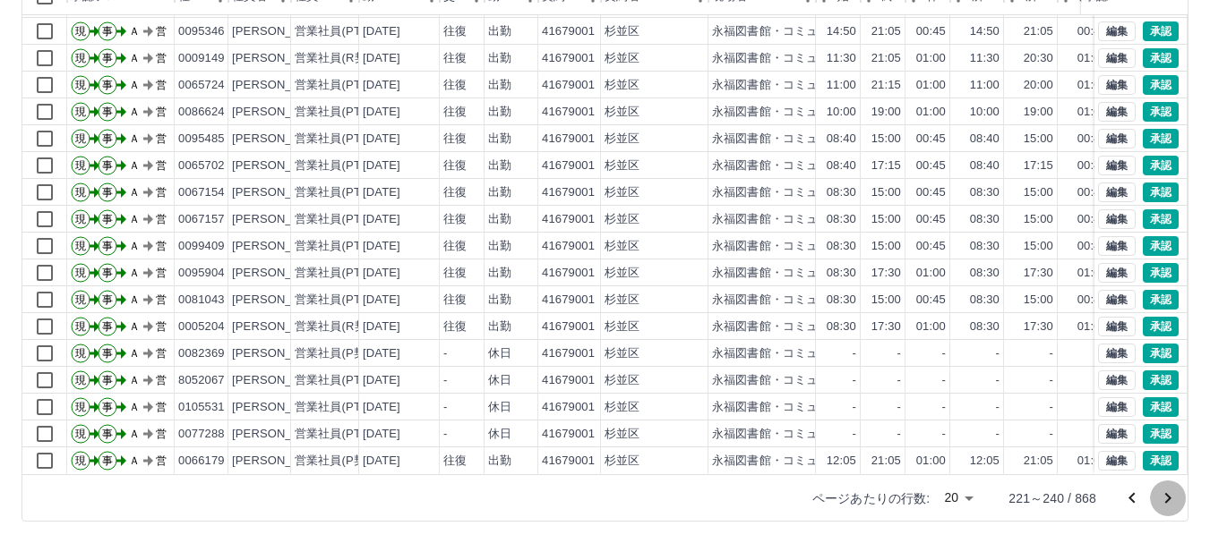
click at [1170, 502] on icon "次のページへ" at bounding box center [1167, 498] width 21 height 21
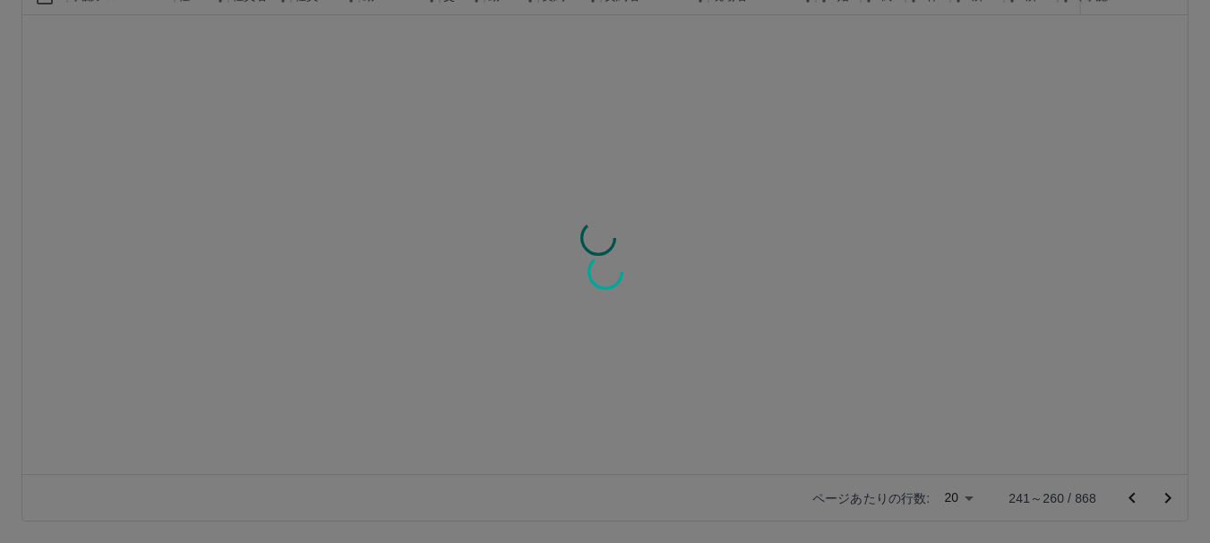
scroll to position [0, 0]
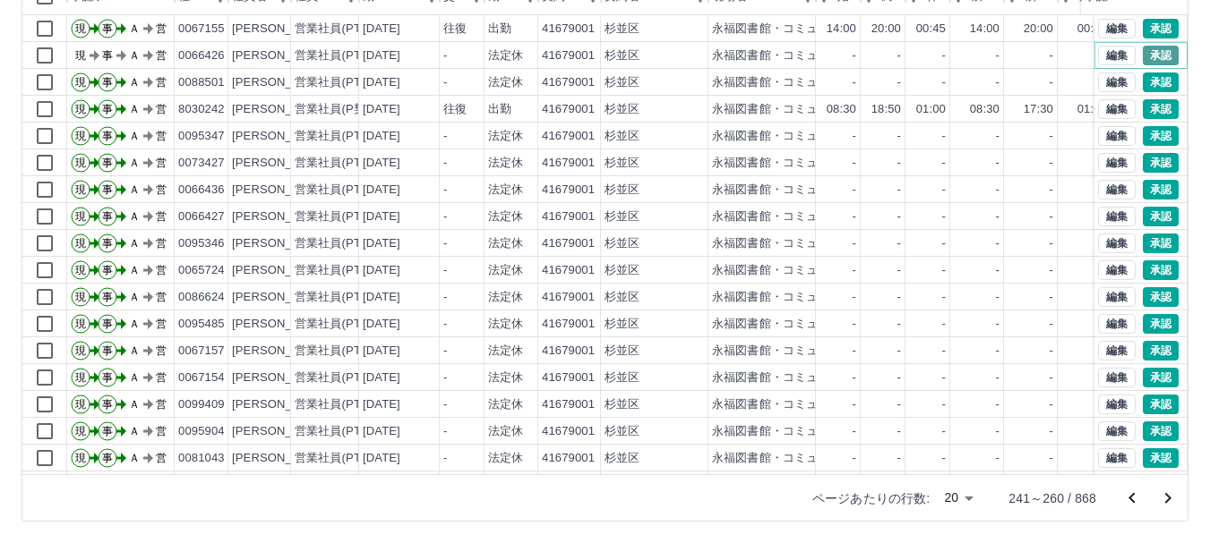
click at [1148, 52] on button "承認" at bounding box center [1160, 56] width 36 height 20
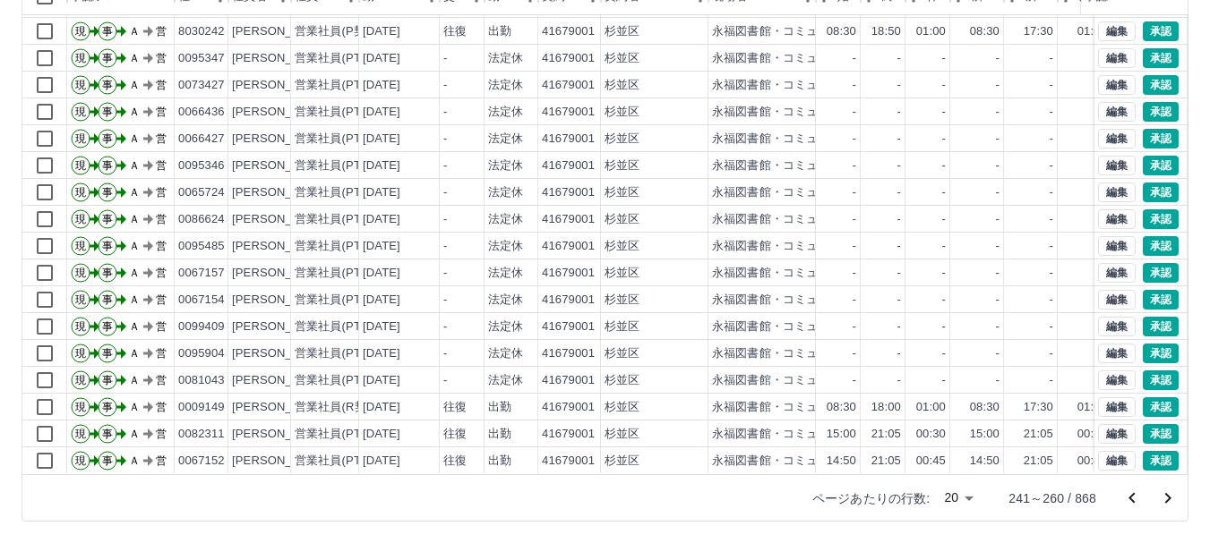
scroll to position [91, 0]
click at [1170, 501] on icon "次のページへ" at bounding box center [1167, 498] width 21 height 21
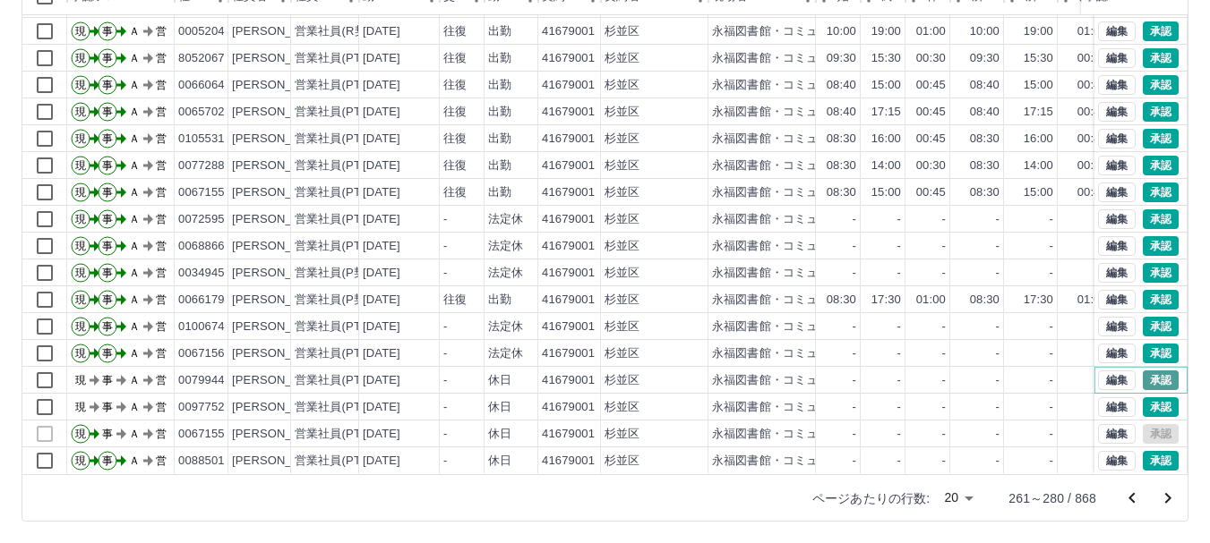
click at [1142, 371] on button "承認" at bounding box center [1160, 381] width 36 height 20
click at [1165, 494] on icon "次のページへ" at bounding box center [1168, 498] width 6 height 11
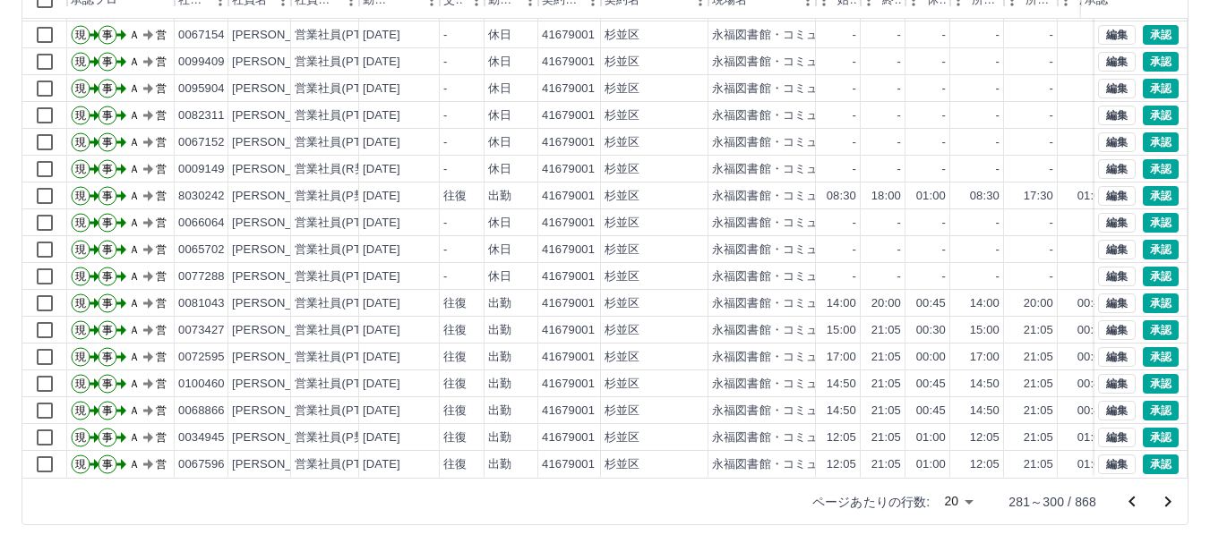
scroll to position [213, 0]
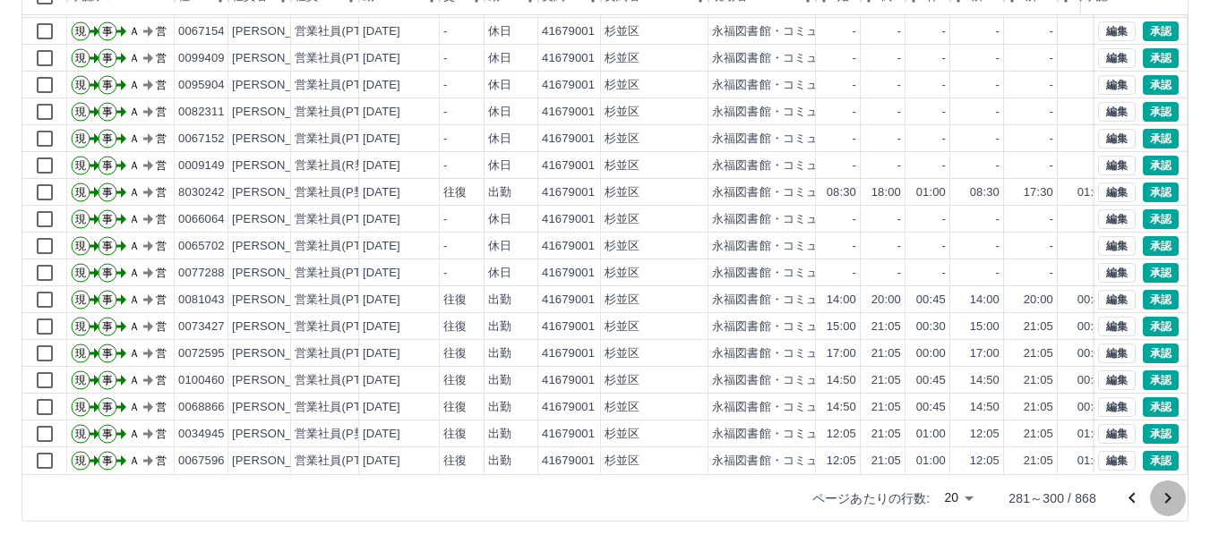
click at [1165, 501] on icon "次のページへ" at bounding box center [1167, 498] width 21 height 21
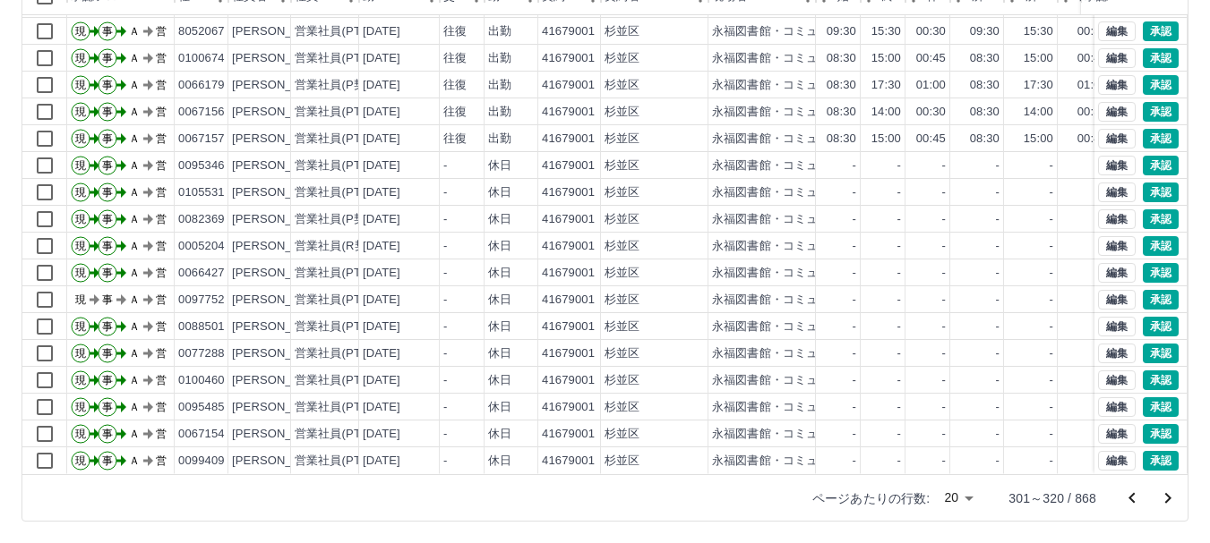
scroll to position [91, 0]
click at [1168, 500] on icon "次のページへ" at bounding box center [1168, 498] width 6 height 11
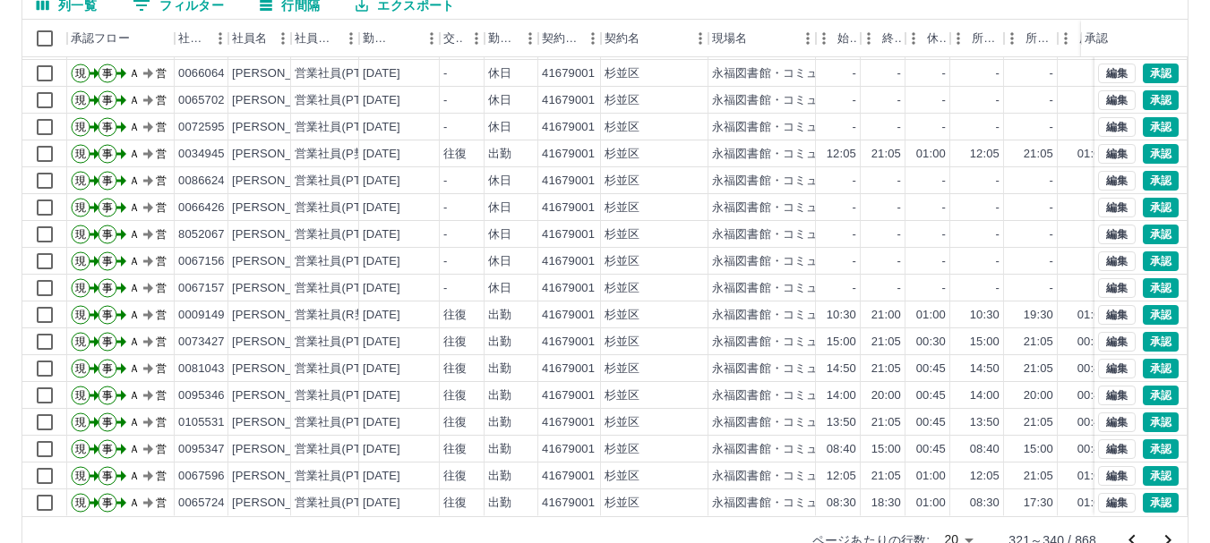
scroll to position [213, 0]
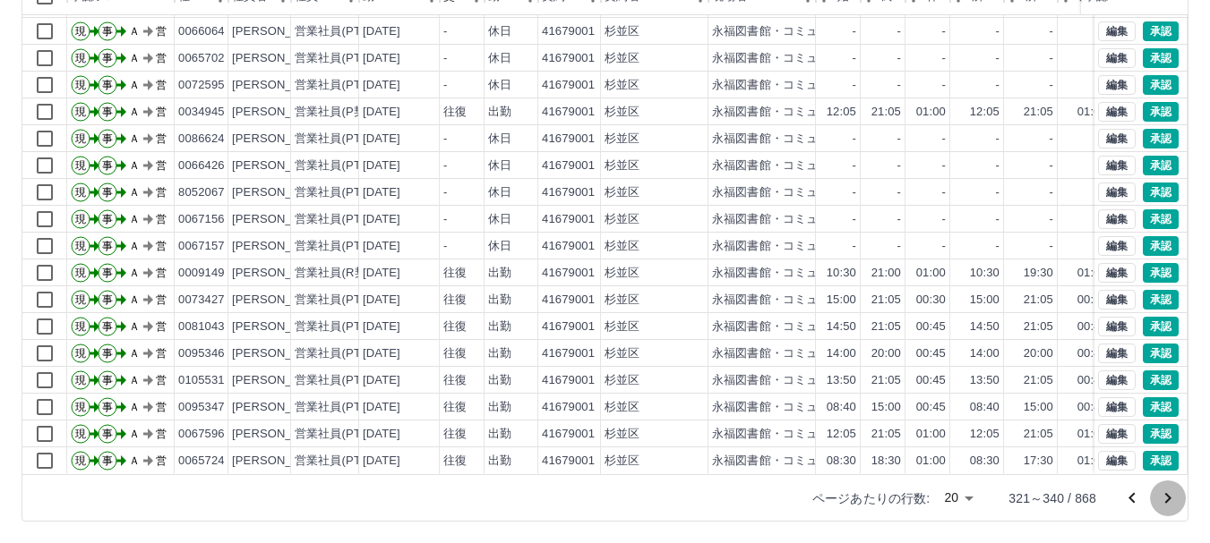
click at [1168, 493] on icon "次のページへ" at bounding box center [1167, 498] width 21 height 21
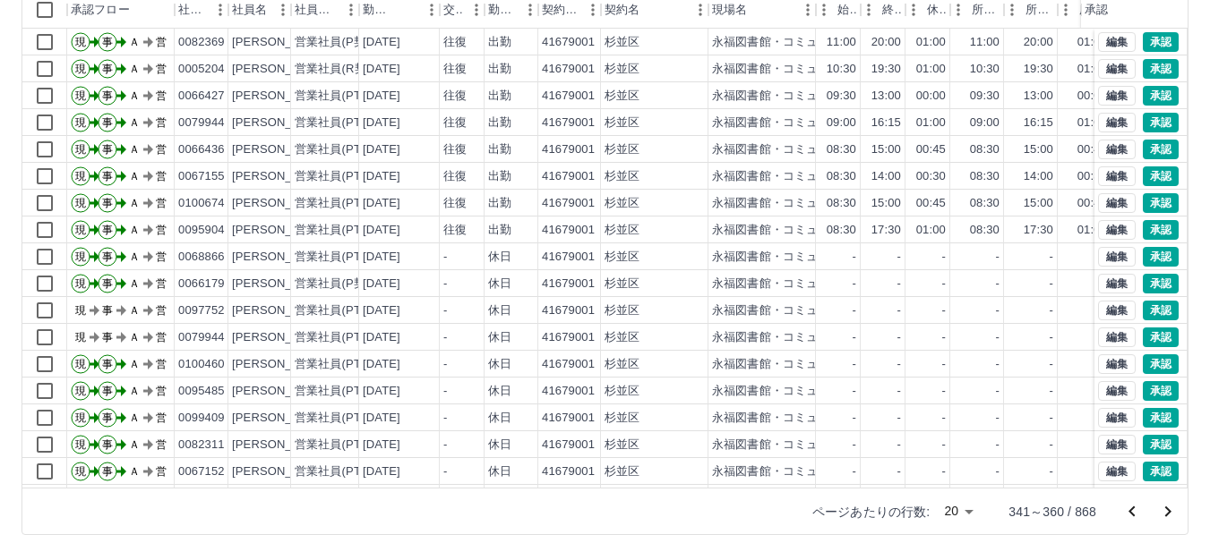
scroll to position [191, 0]
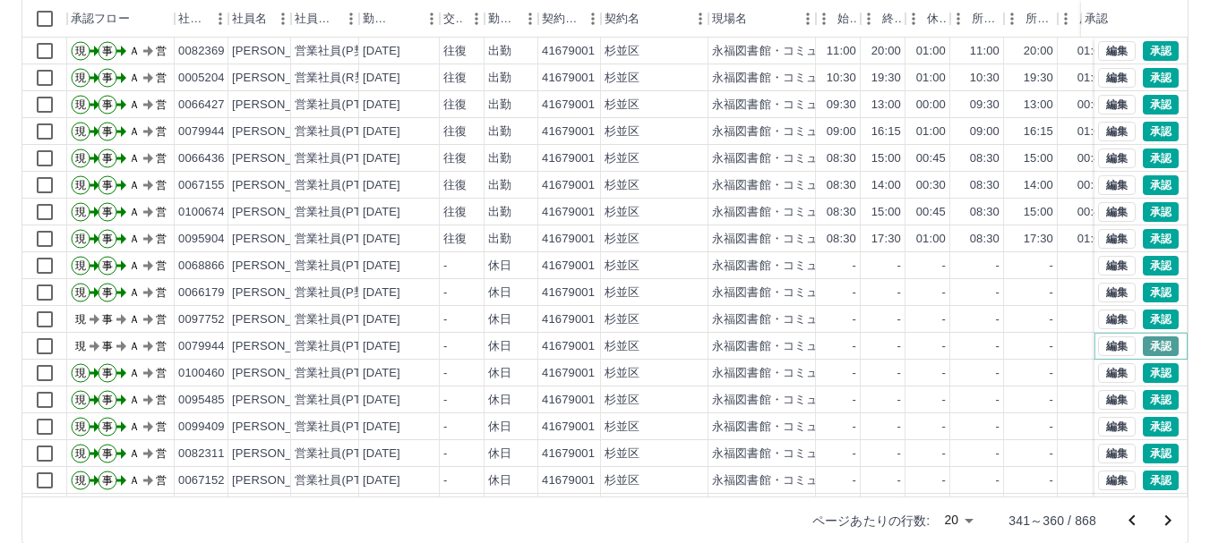
click at [1143, 343] on button "承認" at bounding box center [1160, 347] width 36 height 20
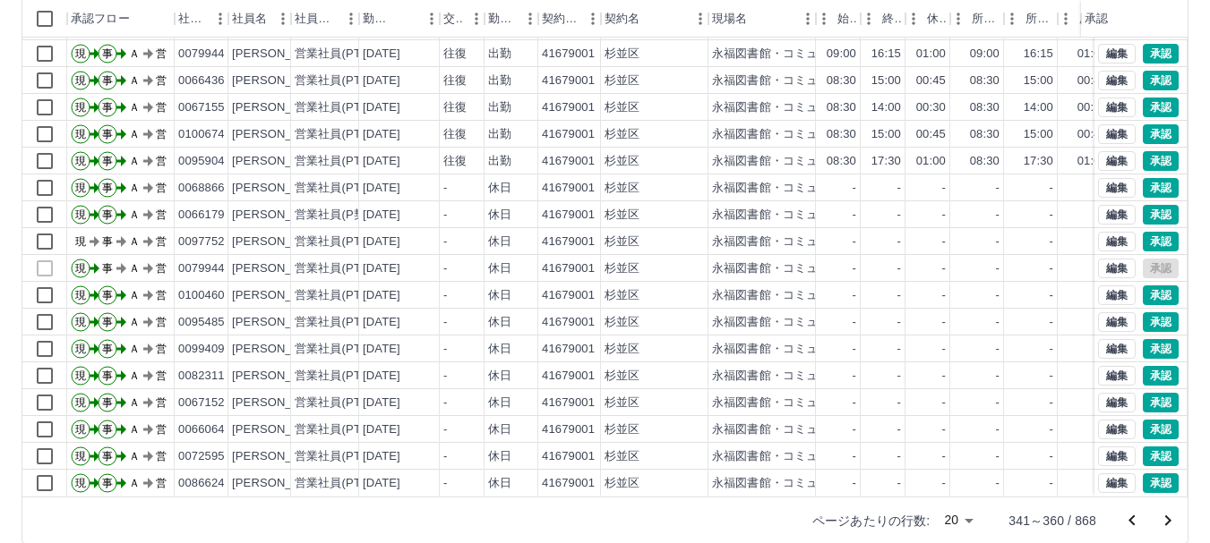
scroll to position [91, 0]
click at [1168, 518] on icon "次のページへ" at bounding box center [1167, 520] width 21 height 21
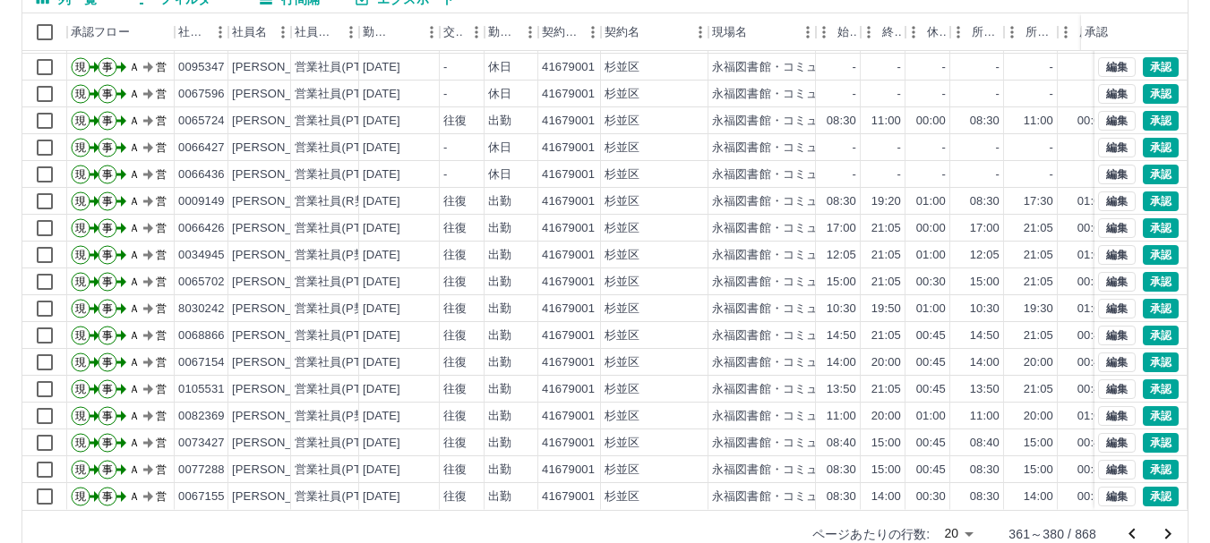
scroll to position [213, 0]
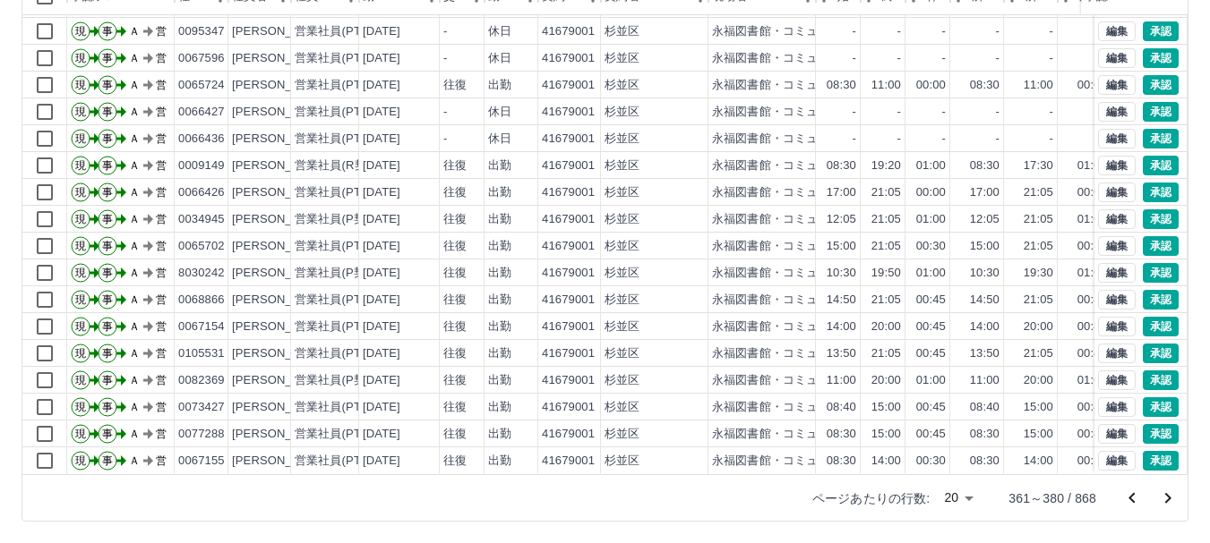
click at [1166, 493] on icon "次のページへ" at bounding box center [1168, 498] width 6 height 11
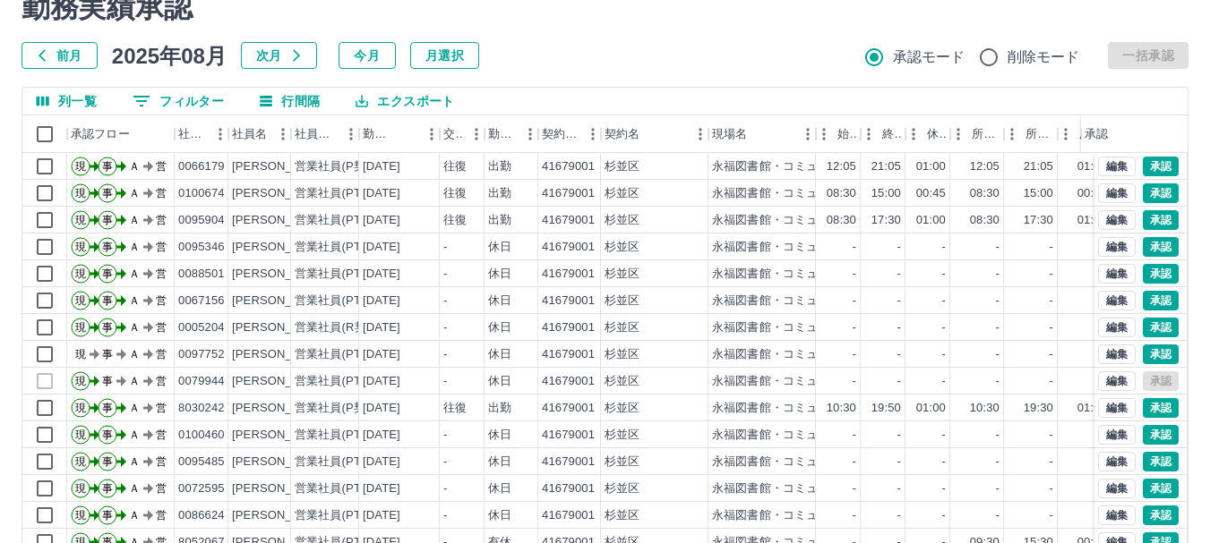
scroll to position [0, 0]
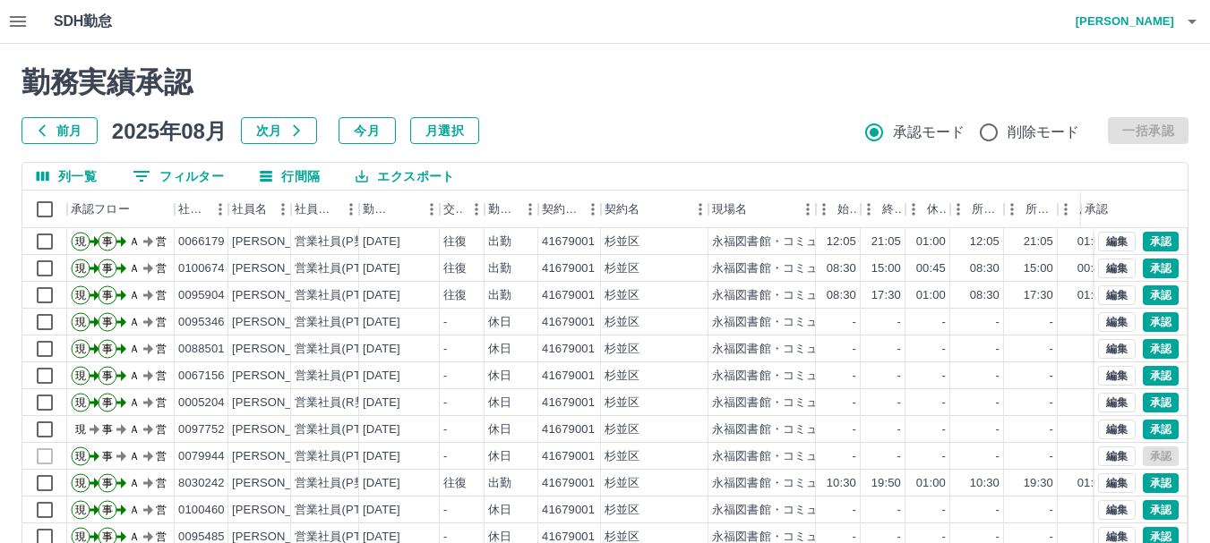
click at [17, 21] on icon "button" at bounding box center [18, 21] width 16 height 11
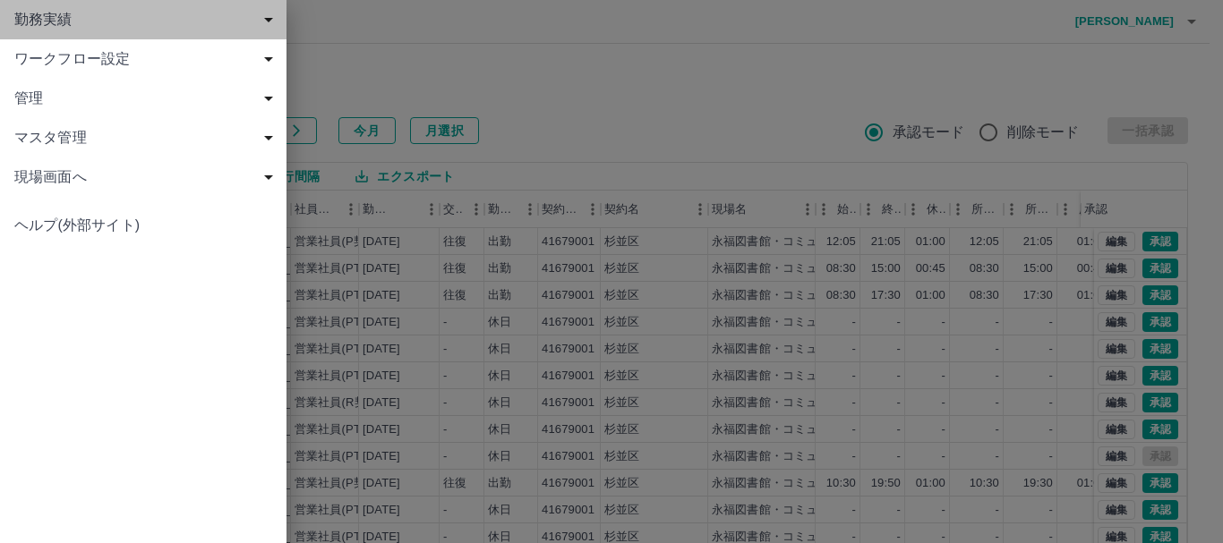
click at [33, 20] on span "勤務実績" at bounding box center [146, 19] width 265 height 21
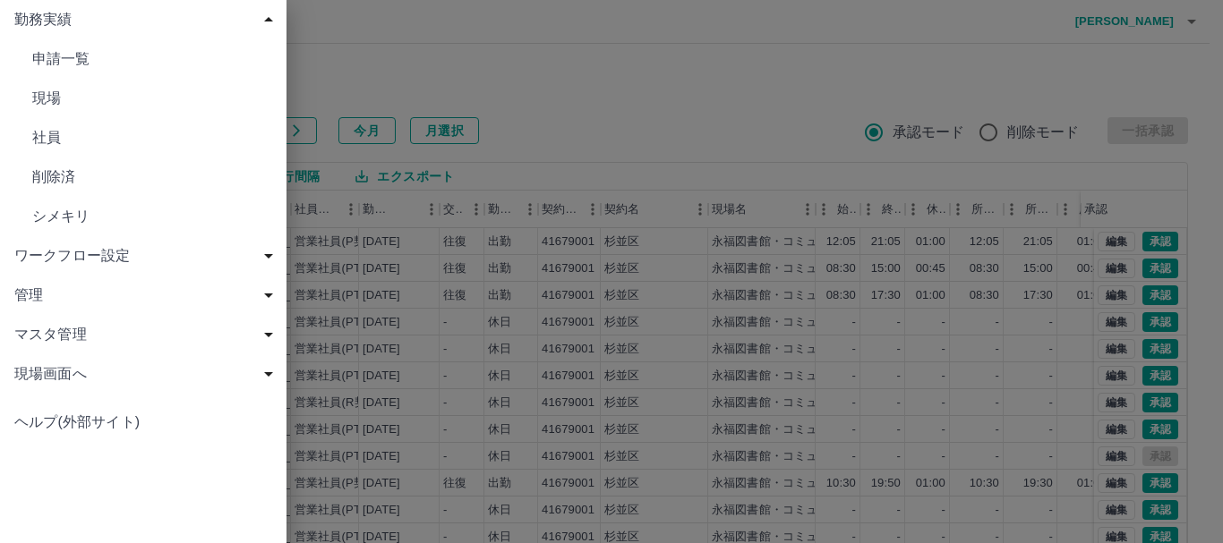
click at [42, 91] on span "現場" at bounding box center [152, 98] width 240 height 21
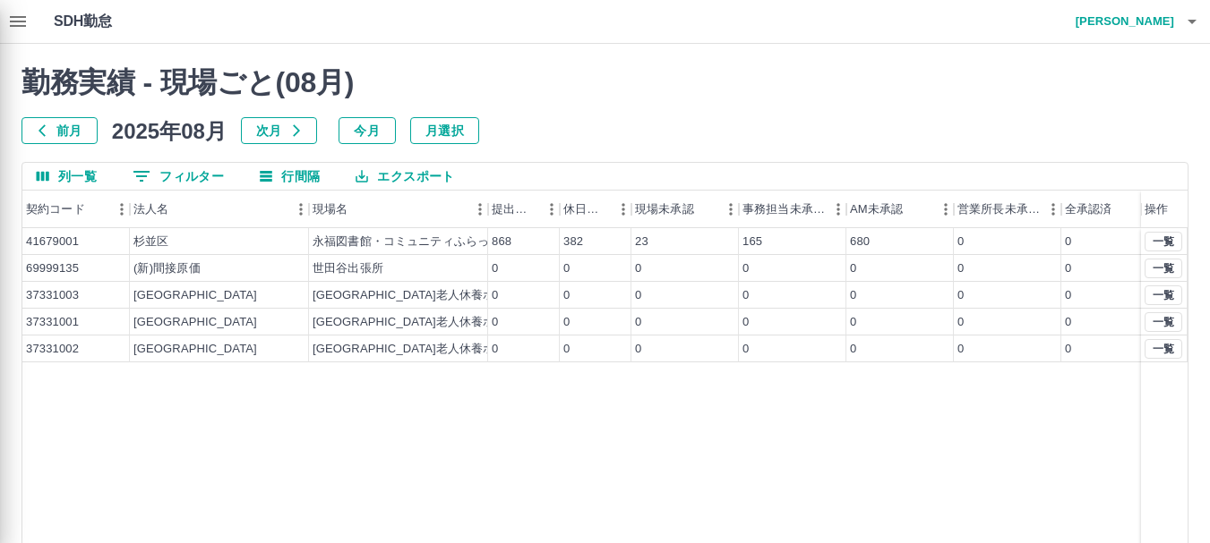
click at [645, 236] on div "勤務実績 申請一覧 現場 社員 削除済 シメキリ ワークフロー設定 契約と現場責任者・AM 営業所と事務担当・営業所長 管理 パスワード初期化 マスタ管理 契…" at bounding box center [605, 271] width 1210 height 543
click at [400, 240] on div "勤務実績 申請一覧 現場 社員 削除済 シメキリ ワークフロー設定 契約と現場責任者・AM 営業所と事務担当・営業所長 管理 パスワード初期化 マスタ管理 契…" at bounding box center [605, 271] width 1210 height 543
click at [15, 19] on div "勤務実績 申請一覧 現場 社員 削除済 シメキリ ワークフロー設定 契約と現場責任者・AM 営業所と事務担当・営業所長 管理 パスワード初期化 マスタ管理 契…" at bounding box center [605, 271] width 1210 height 543
click at [13, 18] on div "勤務実績 申請一覧 現場 社員 削除済 シメキリ ワークフロー設定 契約と現場責任者・AM 営業所と事務担当・営業所長 管理 パスワード初期化 マスタ管理 契…" at bounding box center [605, 271] width 1210 height 543
click at [13, 24] on div "勤務実績 申請一覧 現場 社員 削除済 シメキリ ワークフロー設定 契約と現場責任者・AM 営業所と事務担当・営業所長 管理 パスワード初期化 マスタ管理 契…" at bounding box center [605, 271] width 1210 height 543
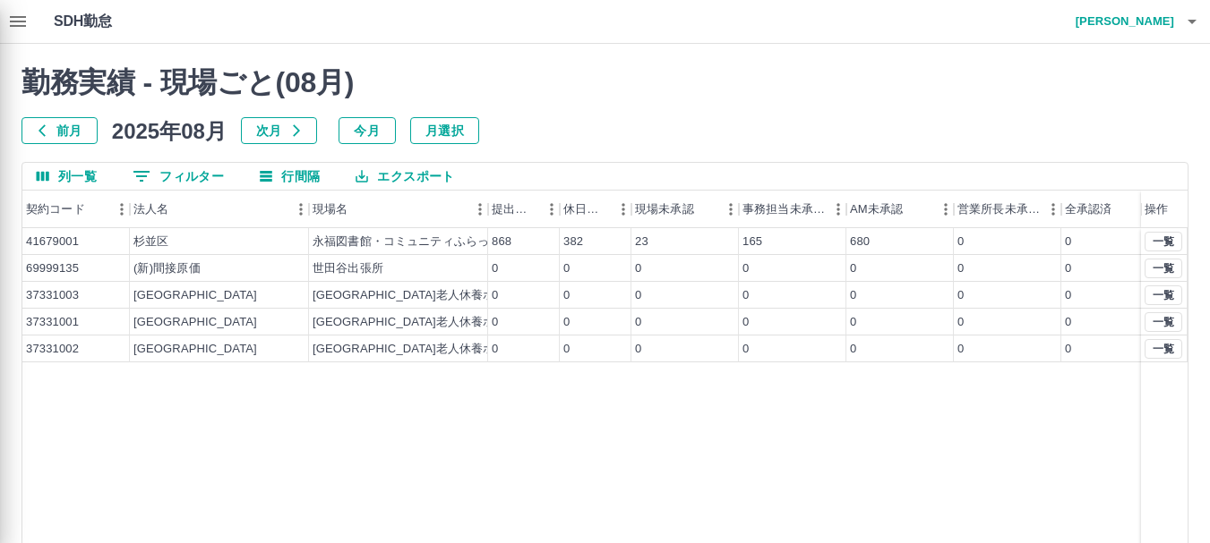
click at [19, 22] on div "勤務実績 申請一覧 現場 社員 削除済 シメキリ ワークフロー設定 契約と現場責任者・AM 営業所と事務担当・営業所長 管理 パスワード初期化 マスタ管理 契…" at bounding box center [605, 271] width 1210 height 543
click at [462, 83] on div "勤務実績 申請一覧 現場 社員 削除済 シメキリ ワークフロー設定 契約と現場責任者・AM 営業所と事務担当・営業所長 管理 パスワード初期化 マスタ管理 契…" at bounding box center [605, 271] width 1210 height 543
click at [16, 24] on div "勤務実績 申請一覧 現場 社員 削除済 シメキリ ワークフロー設定 契約と現場責任者・AM 営業所と事務担当・営業所長 管理 パスワード初期化 マスタ管理 契…" at bounding box center [605, 271] width 1210 height 543
click at [17, 24] on div "勤務実績 申請一覧 現場 社員 削除済 シメキリ ワークフロー設定 契約と現場責任者・AM 営業所と事務担当・営業所長 管理 パスワード初期化 マスタ管理 契…" at bounding box center [605, 271] width 1210 height 543
click at [12, 14] on div "勤務実績 申請一覧 現場 社員 削除済 シメキリ ワークフロー設定 契約と現場責任者・AM 営業所と事務担当・営業所長 管理 パスワード初期化 マスタ管理 契…" at bounding box center [605, 271] width 1210 height 543
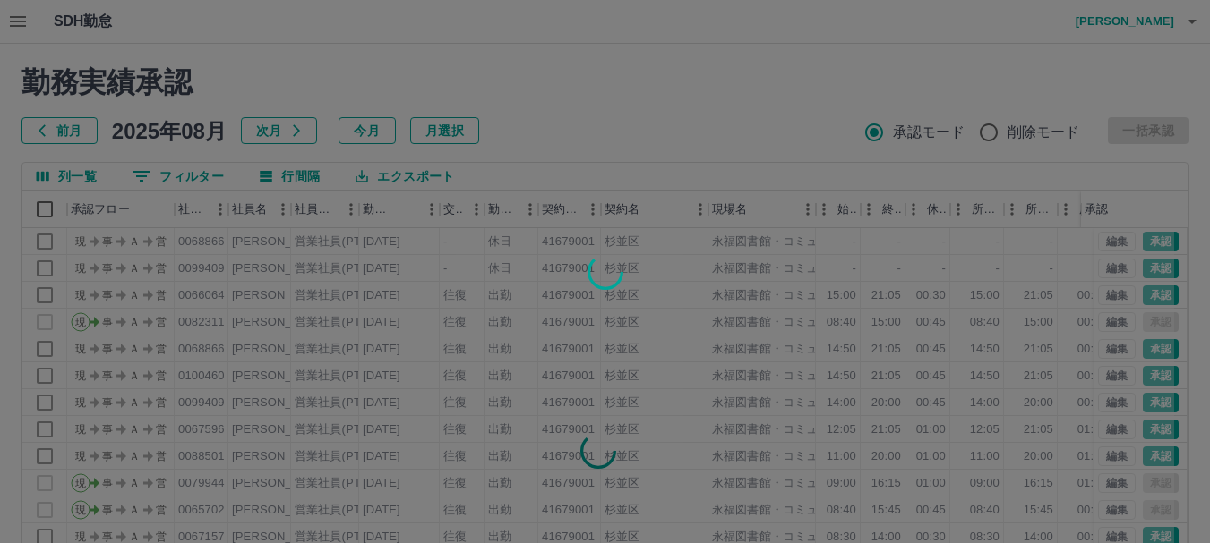
click at [18, 19] on div at bounding box center [605, 271] width 1210 height 543
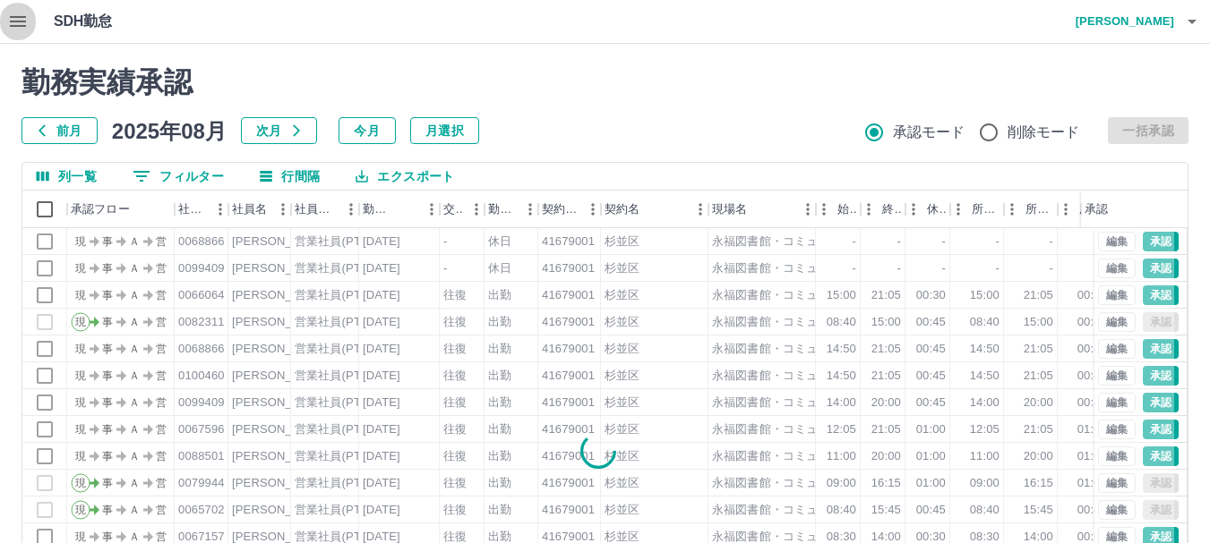
click at [14, 18] on icon "button" at bounding box center [18, 21] width 16 height 11
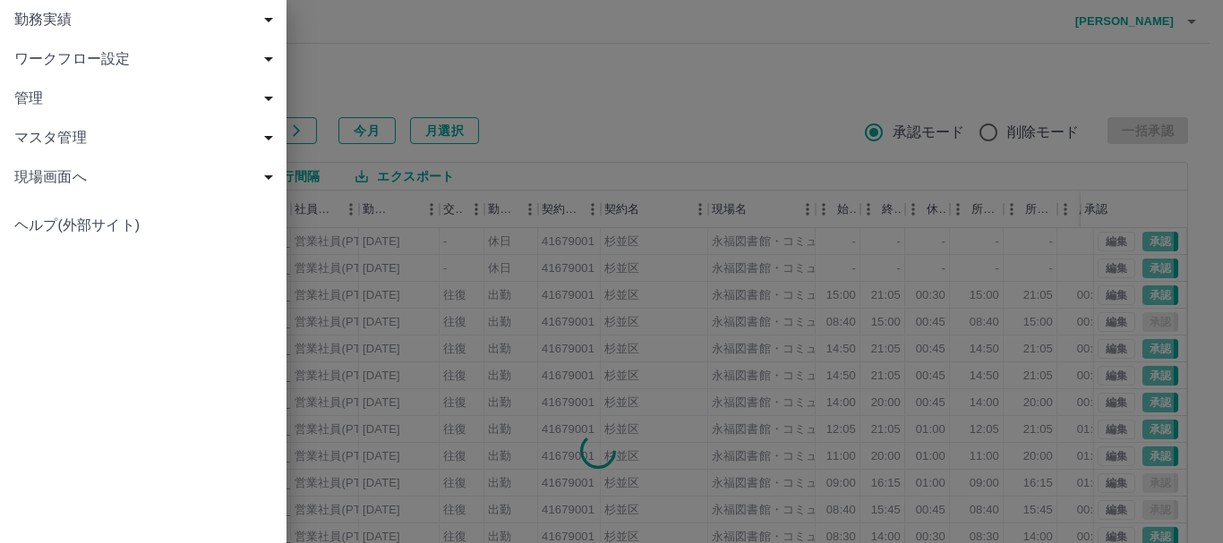
click at [32, 13] on span "勤務実績" at bounding box center [146, 19] width 265 height 21
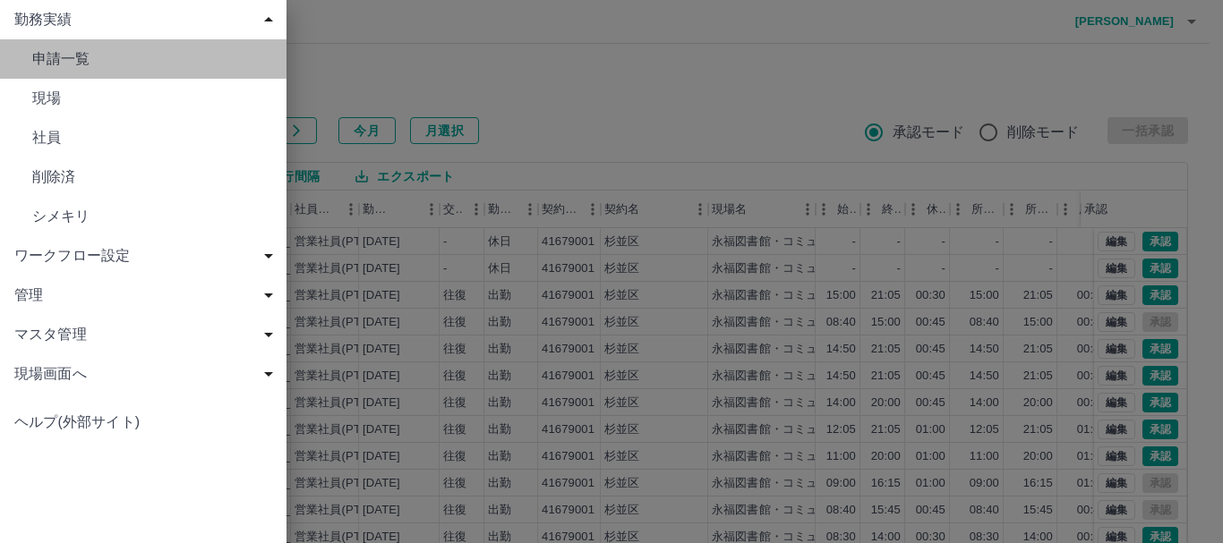
click at [48, 62] on span "申請一覧" at bounding box center [152, 58] width 240 height 21
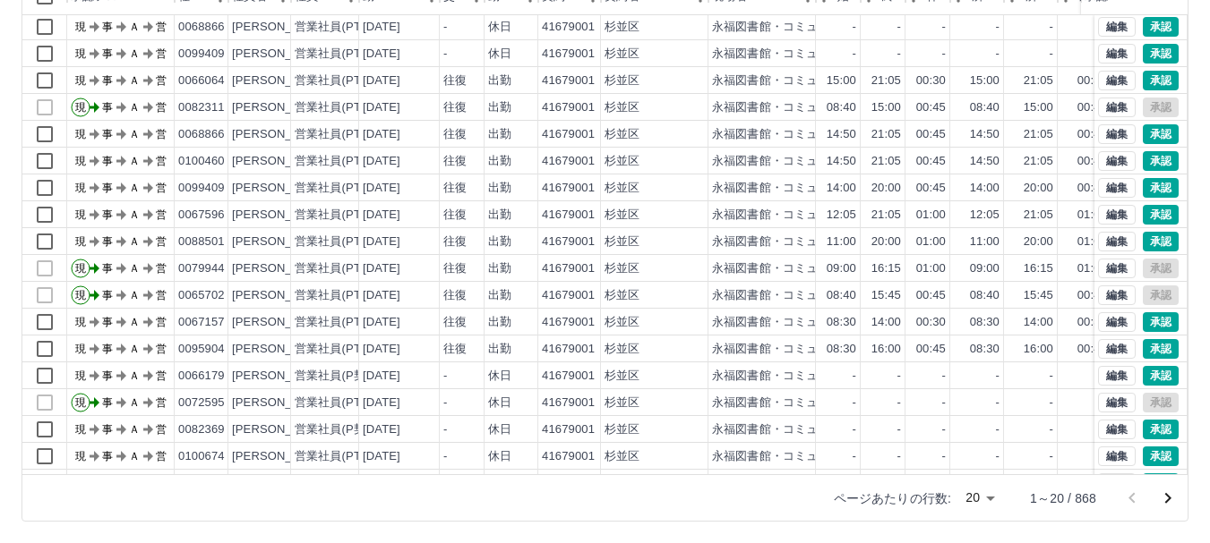
scroll to position [91, 0]
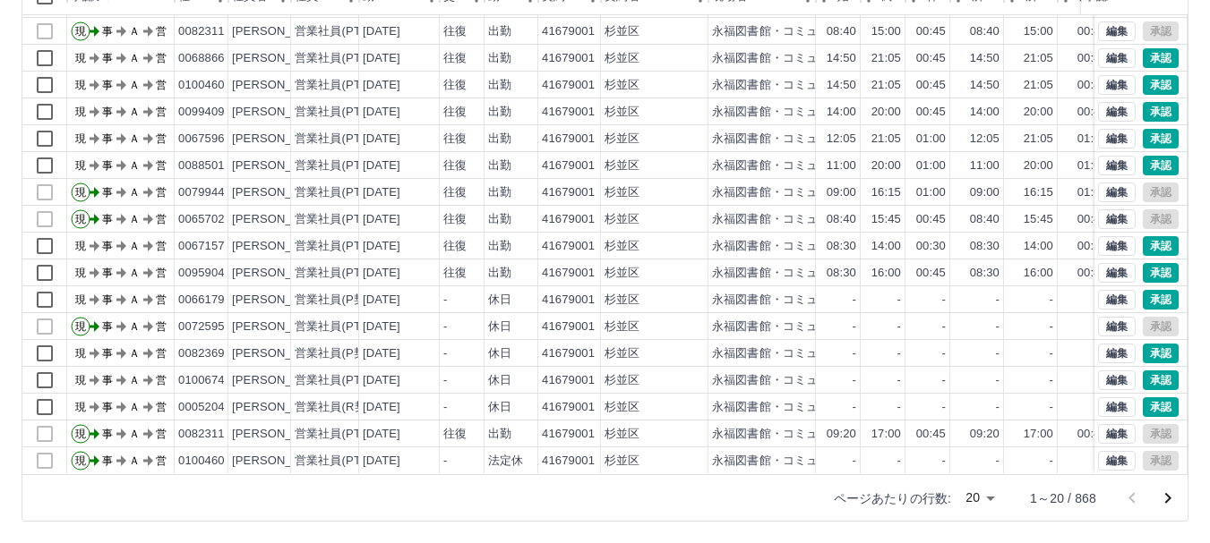
click at [1166, 499] on icon "次のページへ" at bounding box center [1167, 498] width 21 height 21
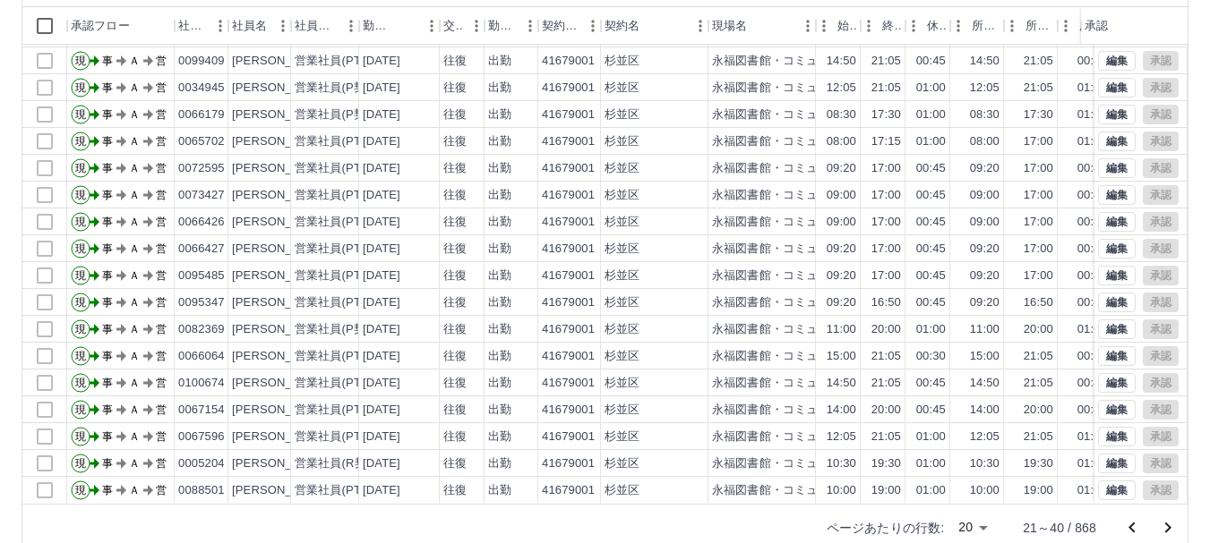
scroll to position [213, 0]
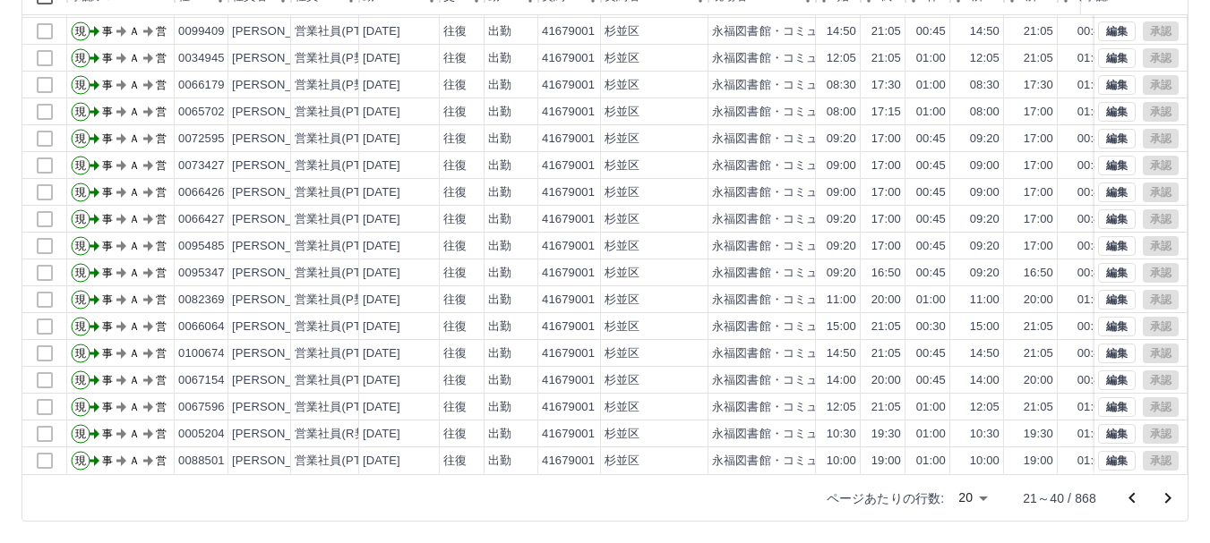
click at [1169, 498] on icon "次のページへ" at bounding box center [1168, 498] width 6 height 11
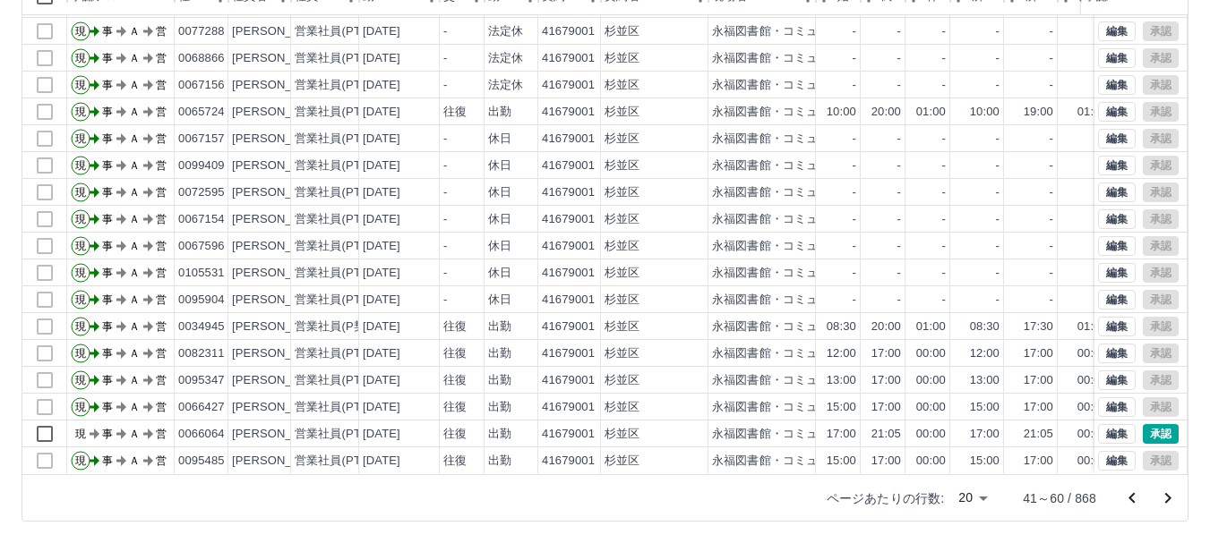
scroll to position [91, 0]
click at [1169, 499] on icon "次のページへ" at bounding box center [1168, 498] width 6 height 11
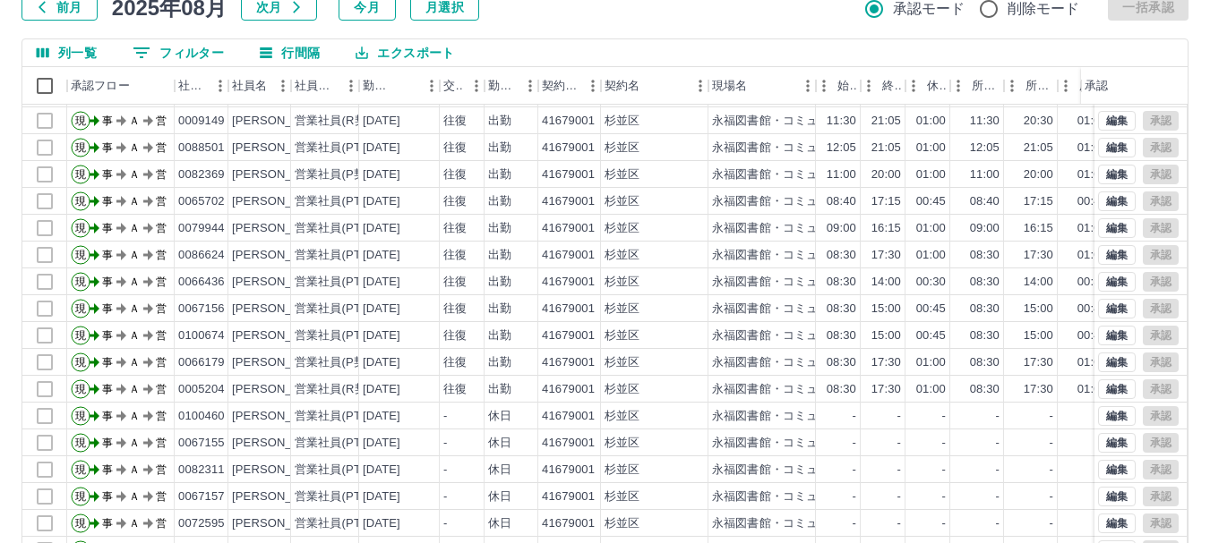
scroll to position [213, 0]
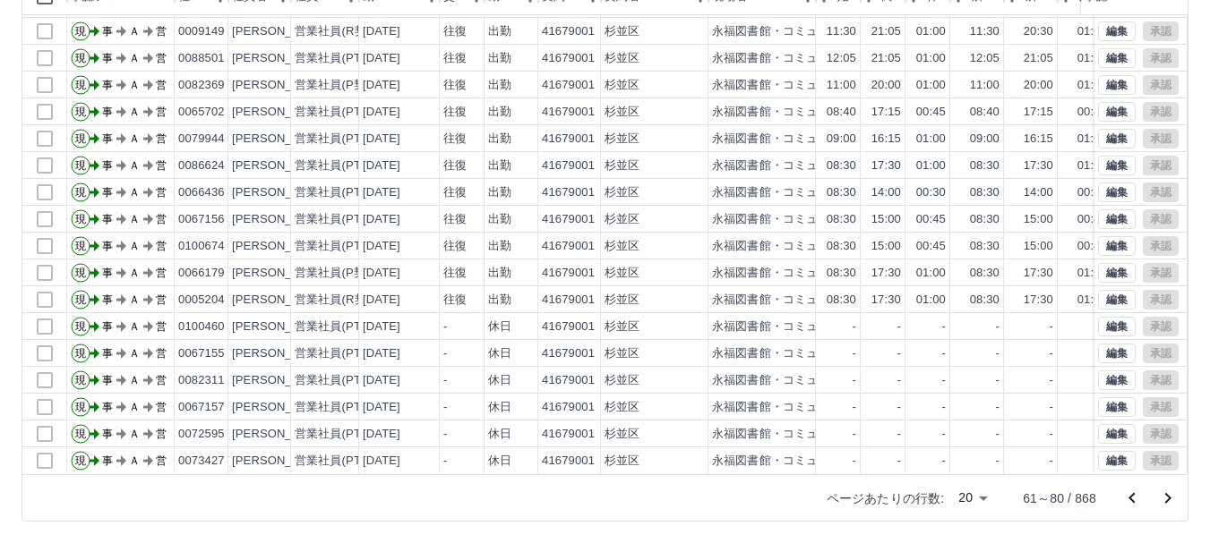
click at [1134, 493] on icon "前のページへ" at bounding box center [1131, 497] width 6 height 11
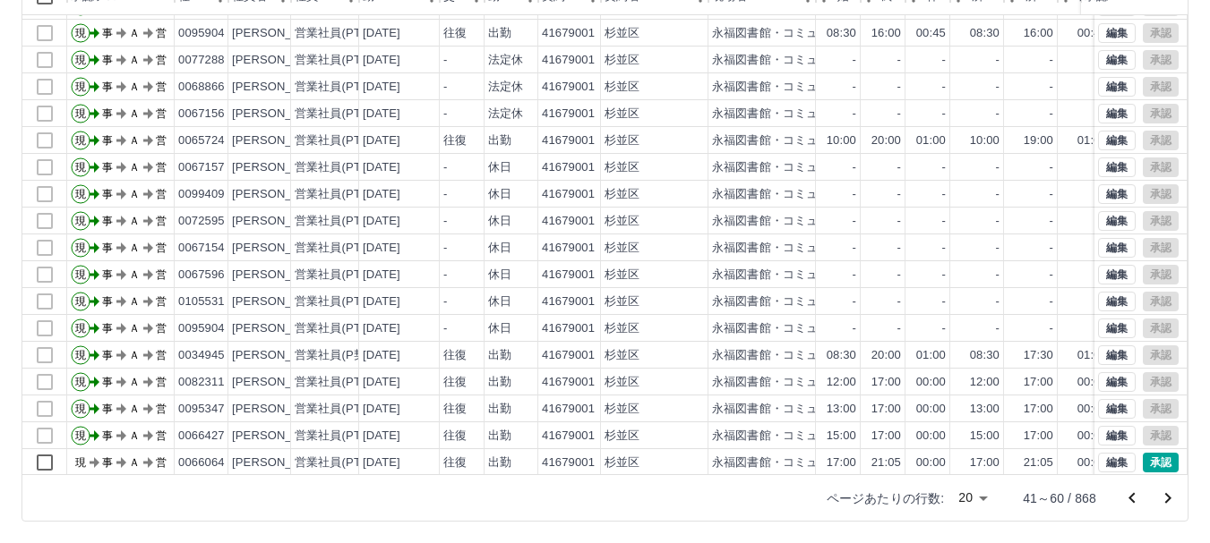
scroll to position [91, 0]
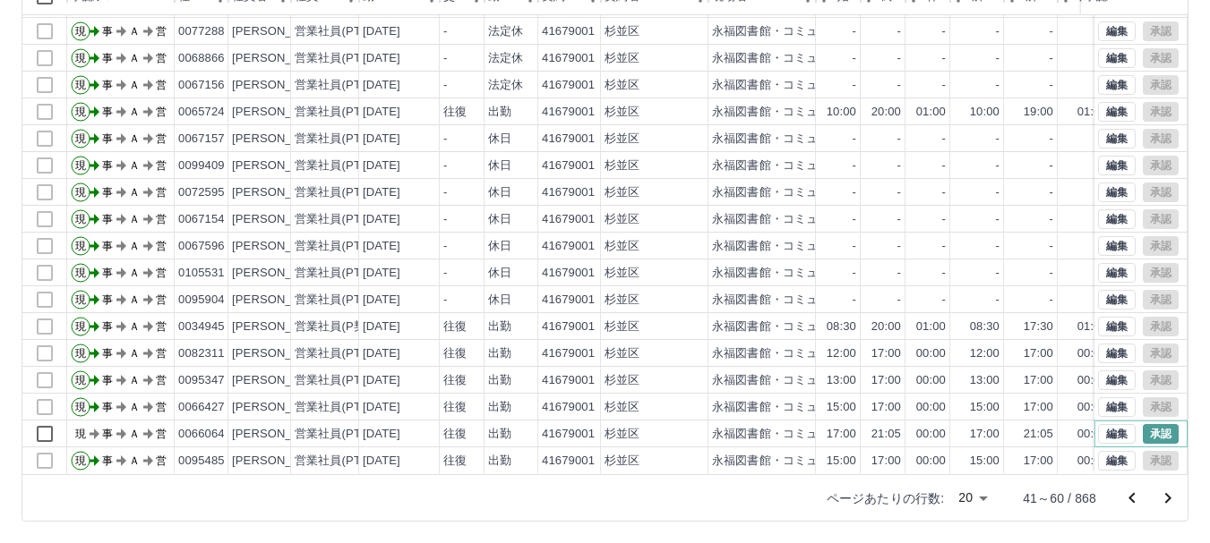
click at [1148, 424] on button "承認" at bounding box center [1160, 434] width 36 height 20
click at [1167, 496] on icon "次のページへ" at bounding box center [1168, 498] width 6 height 11
